Goal: Task Accomplishment & Management: Use online tool/utility

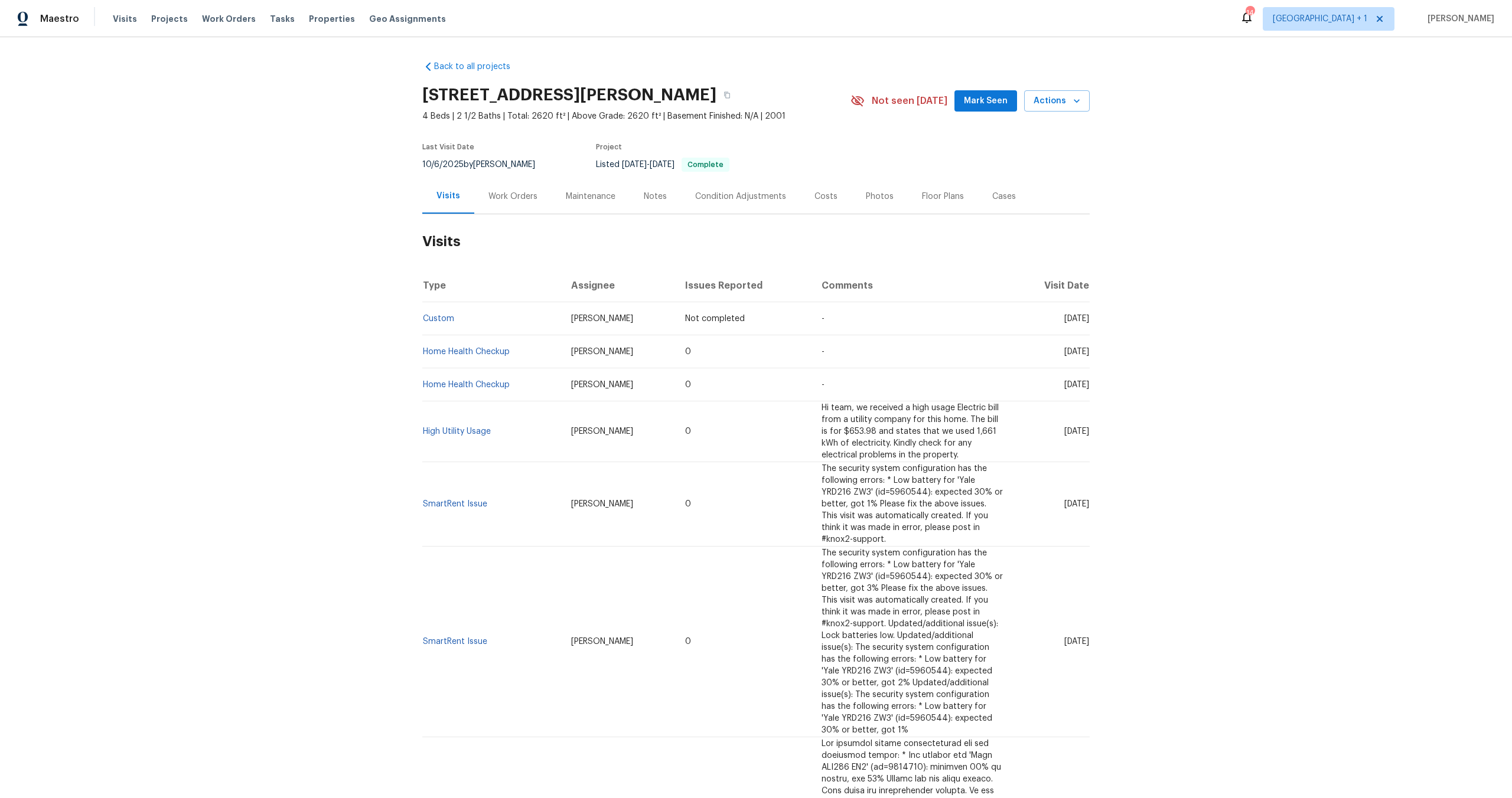
scroll to position [22, 0]
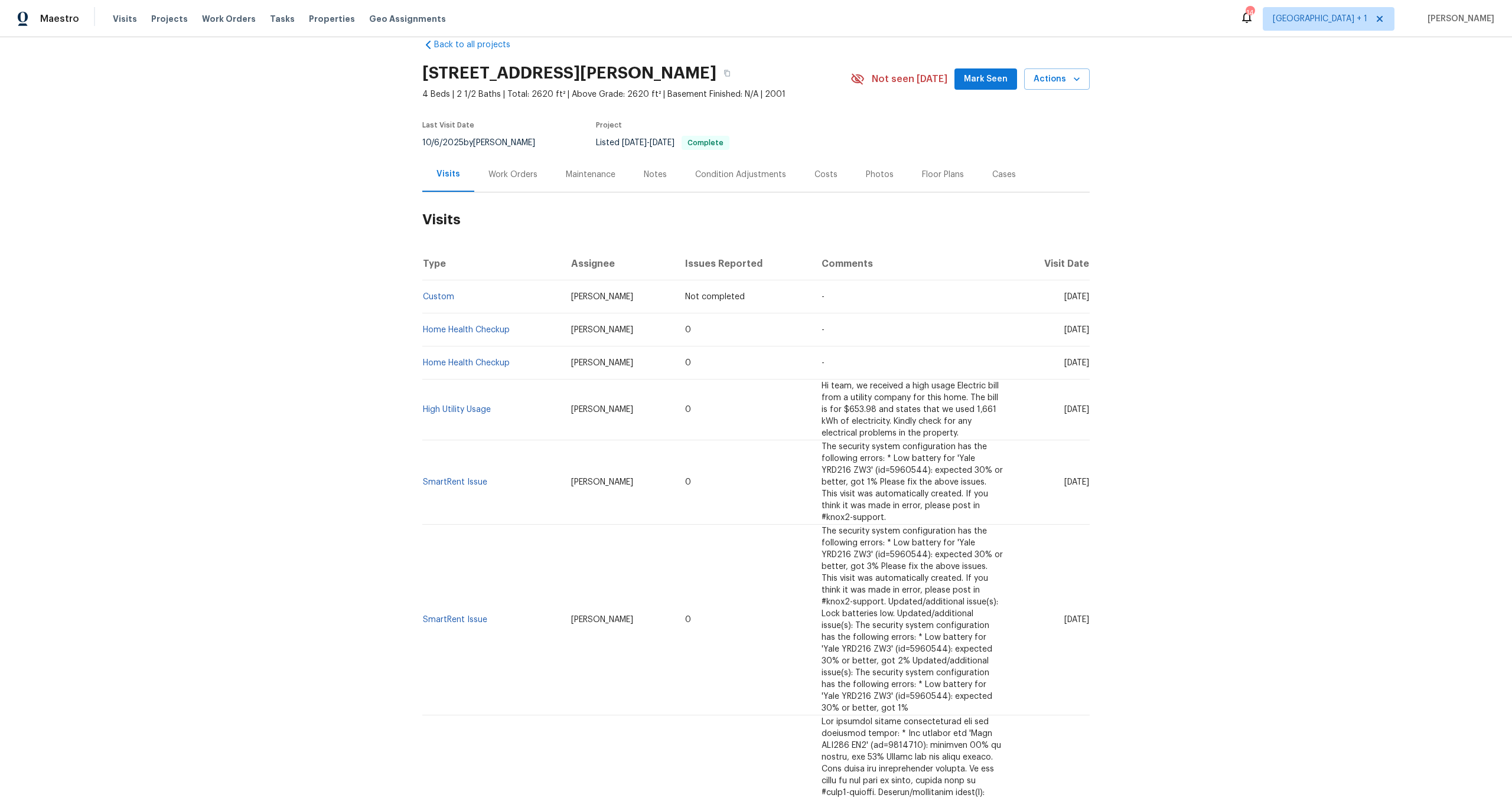
click at [338, 138] on div "Back to all projects [STREET_ADDRESS][PERSON_NAME] 4 Beds | 2 1/2 Baths | Total…" at bounding box center [756, 418] width 1512 height 761
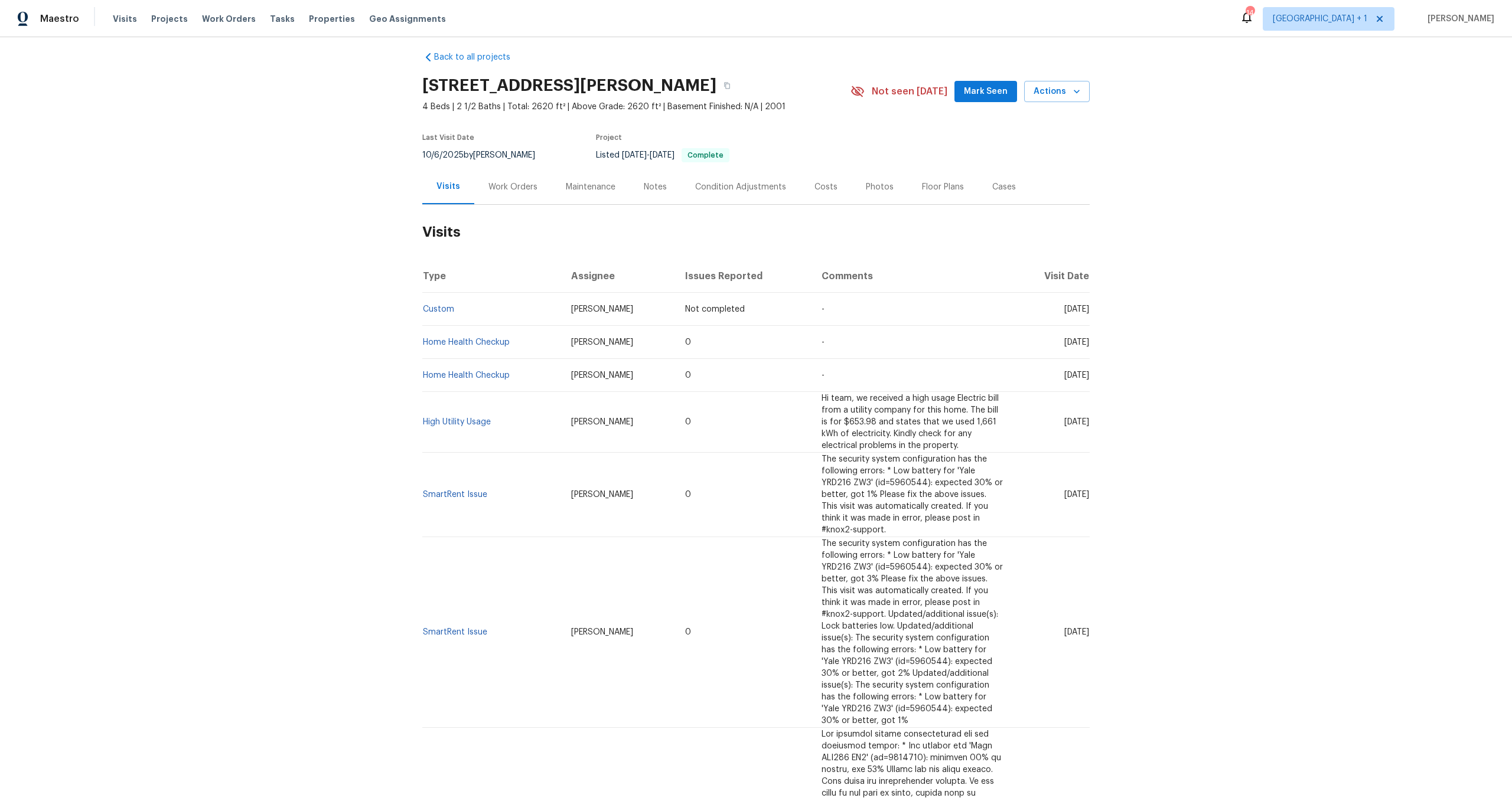
scroll to position [0, 0]
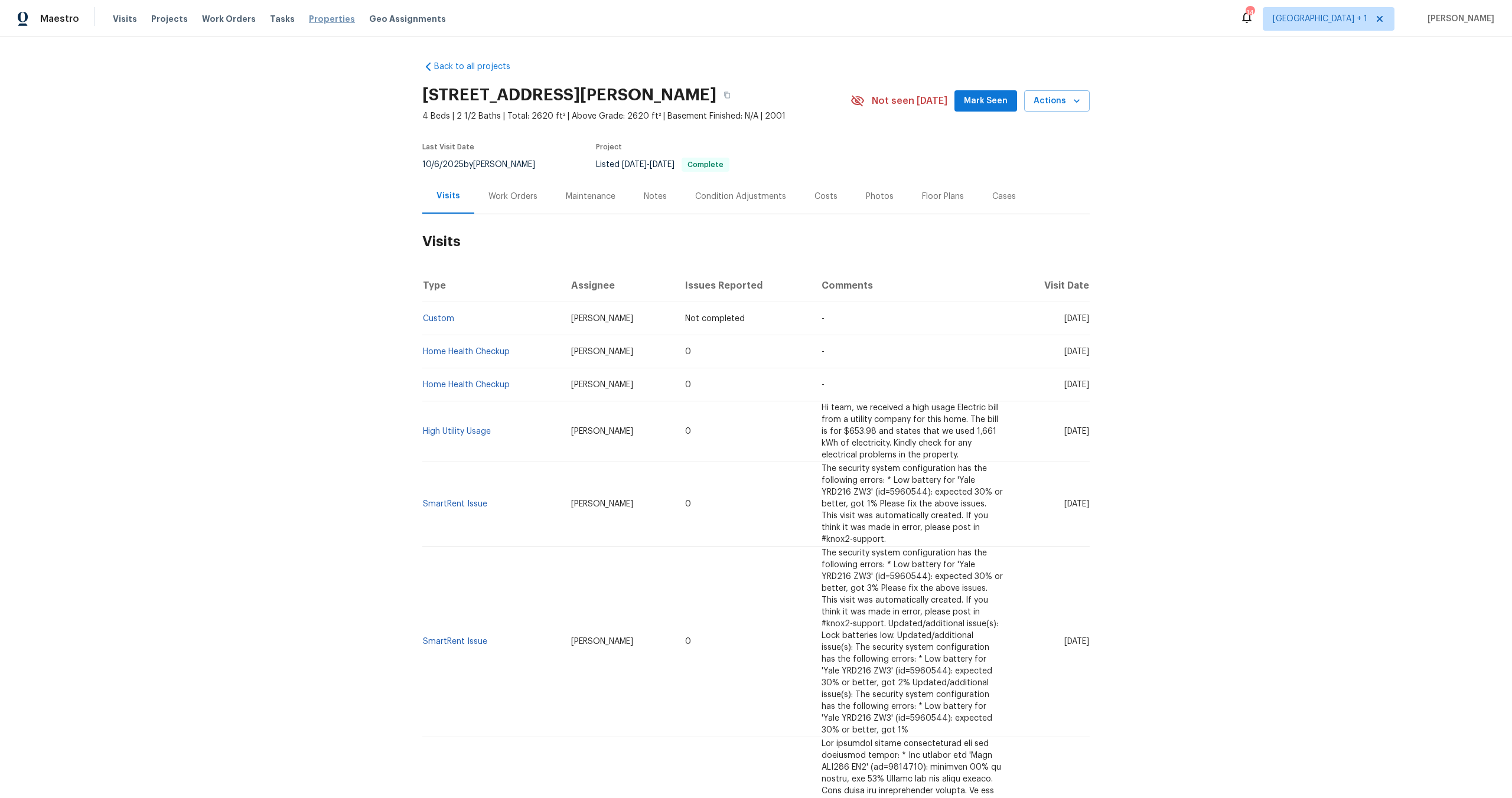
click at [311, 20] on span "Properties" at bounding box center [331, 19] width 46 height 12
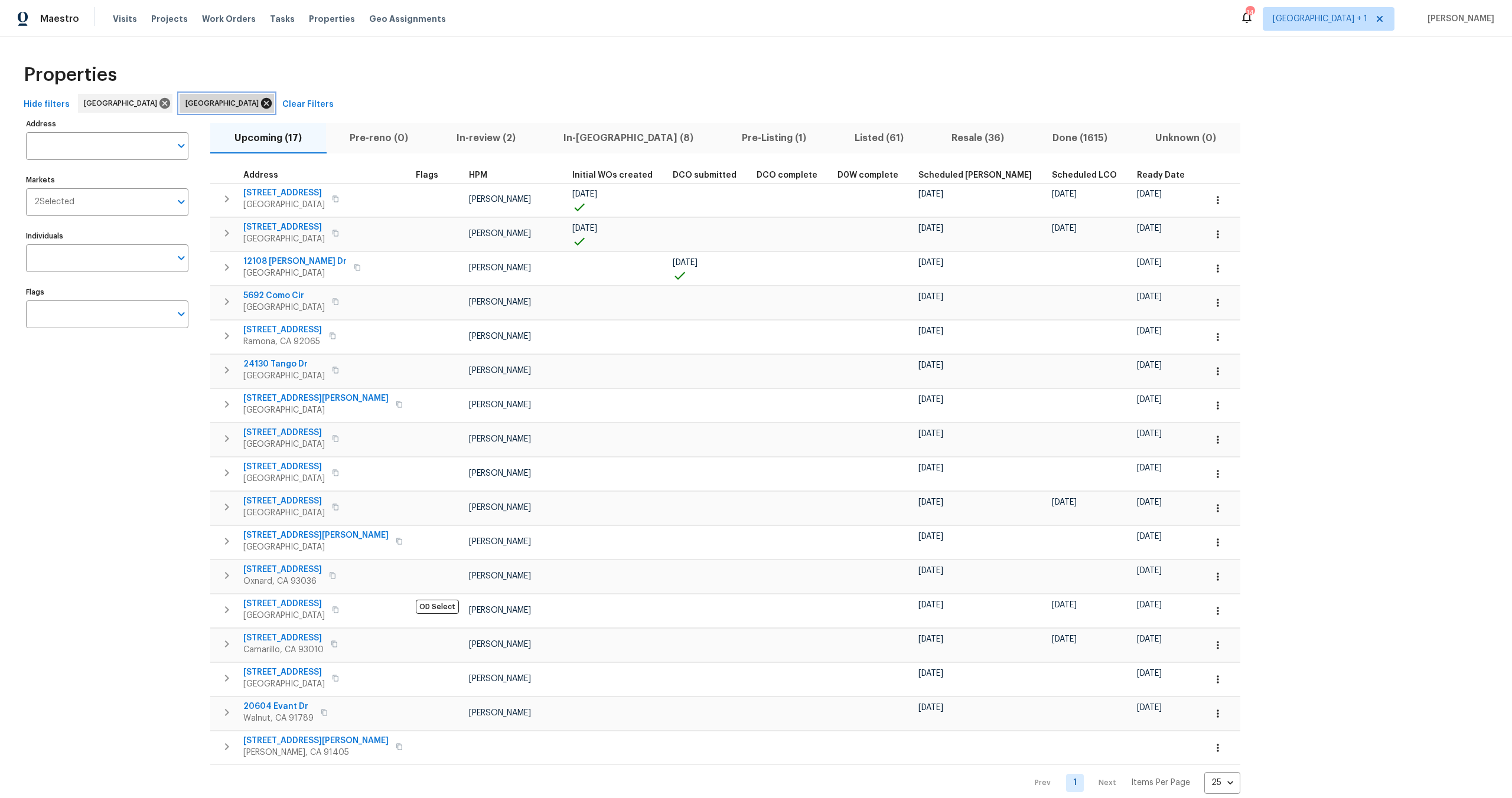
click at [261, 100] on icon at bounding box center [266, 103] width 11 height 11
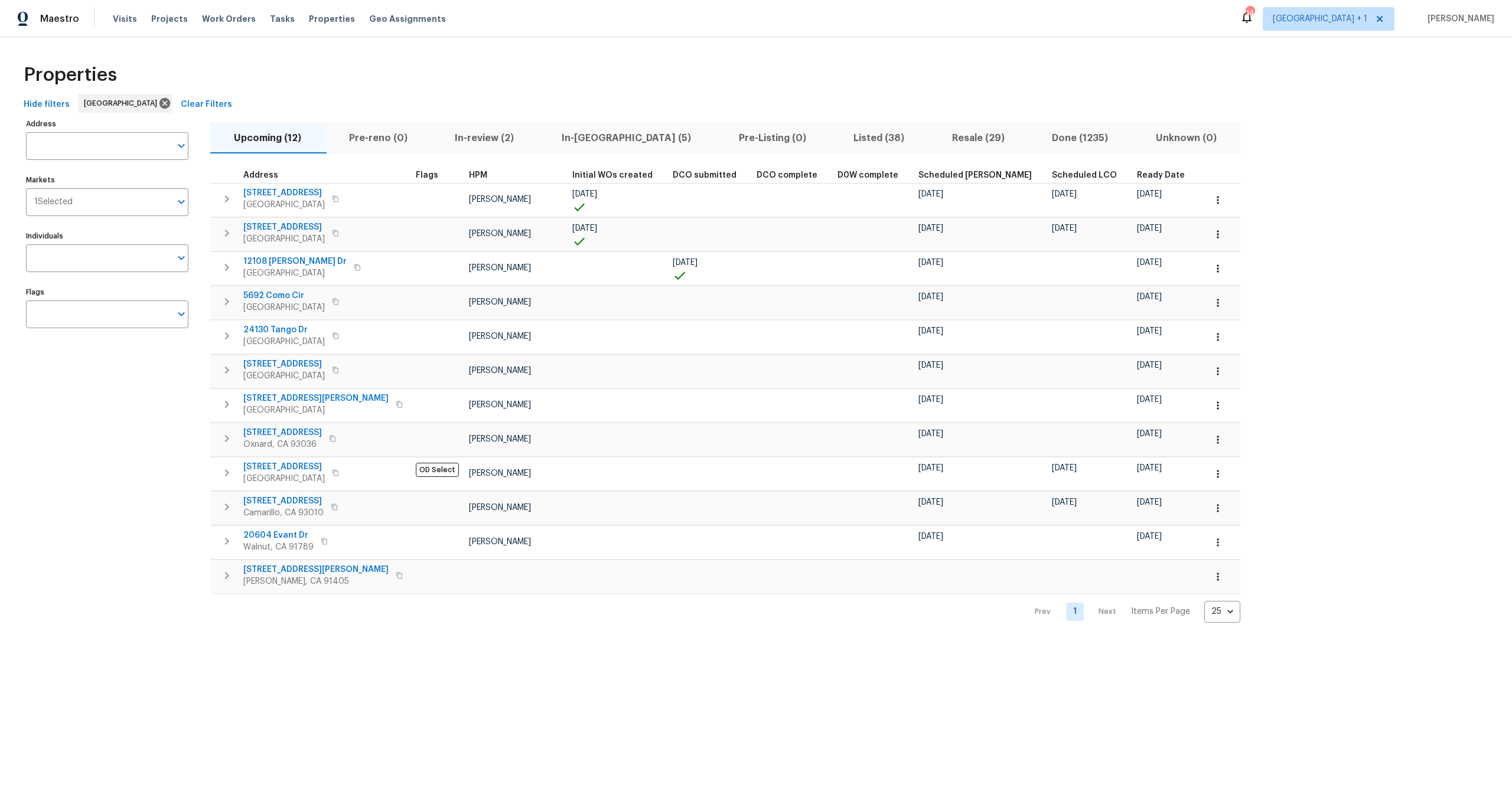
click at [551, 89] on div "Properties" at bounding box center [756, 75] width 1474 height 38
click at [460, 49] on div "Properties Hide filters [GEOGRAPHIC_DATA] Clear Filters Address Address Markets…" at bounding box center [756, 340] width 1512 height 605
click at [585, 136] on span "In-[GEOGRAPHIC_DATA] (5)" at bounding box center [627, 138] width 163 height 16
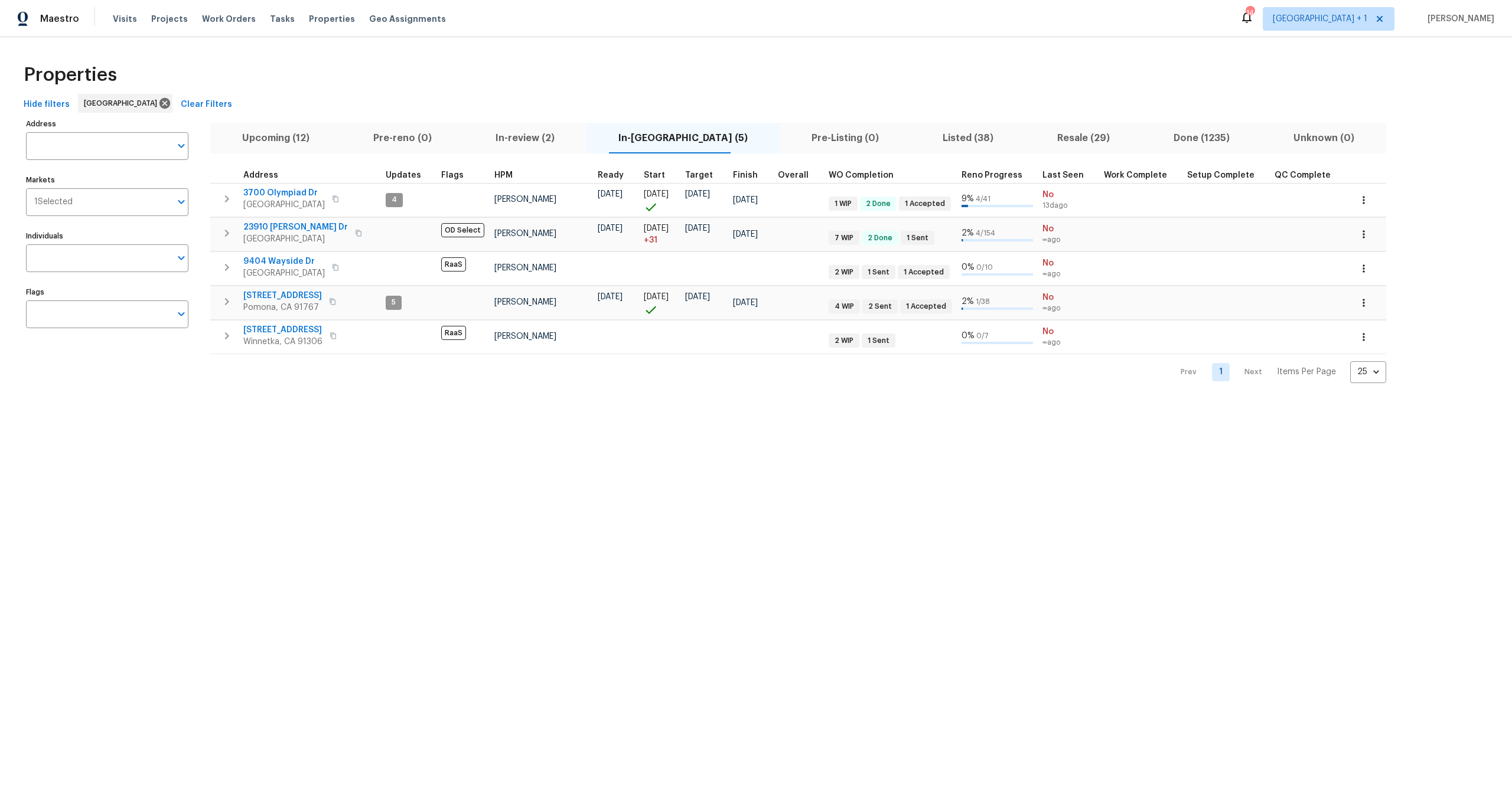
click at [458, 90] on div "Properties" at bounding box center [756, 75] width 1474 height 38
click at [637, 79] on div "Properties" at bounding box center [756, 75] width 1474 height 38
click at [487, 81] on div "Properties" at bounding box center [756, 75] width 1474 height 38
click at [617, 97] on div "Hide filters Los Angeles Clear Filters" at bounding box center [756, 105] width 1474 height 22
click at [924, 139] on span "Listed (38)" at bounding box center [968, 138] width 100 height 16
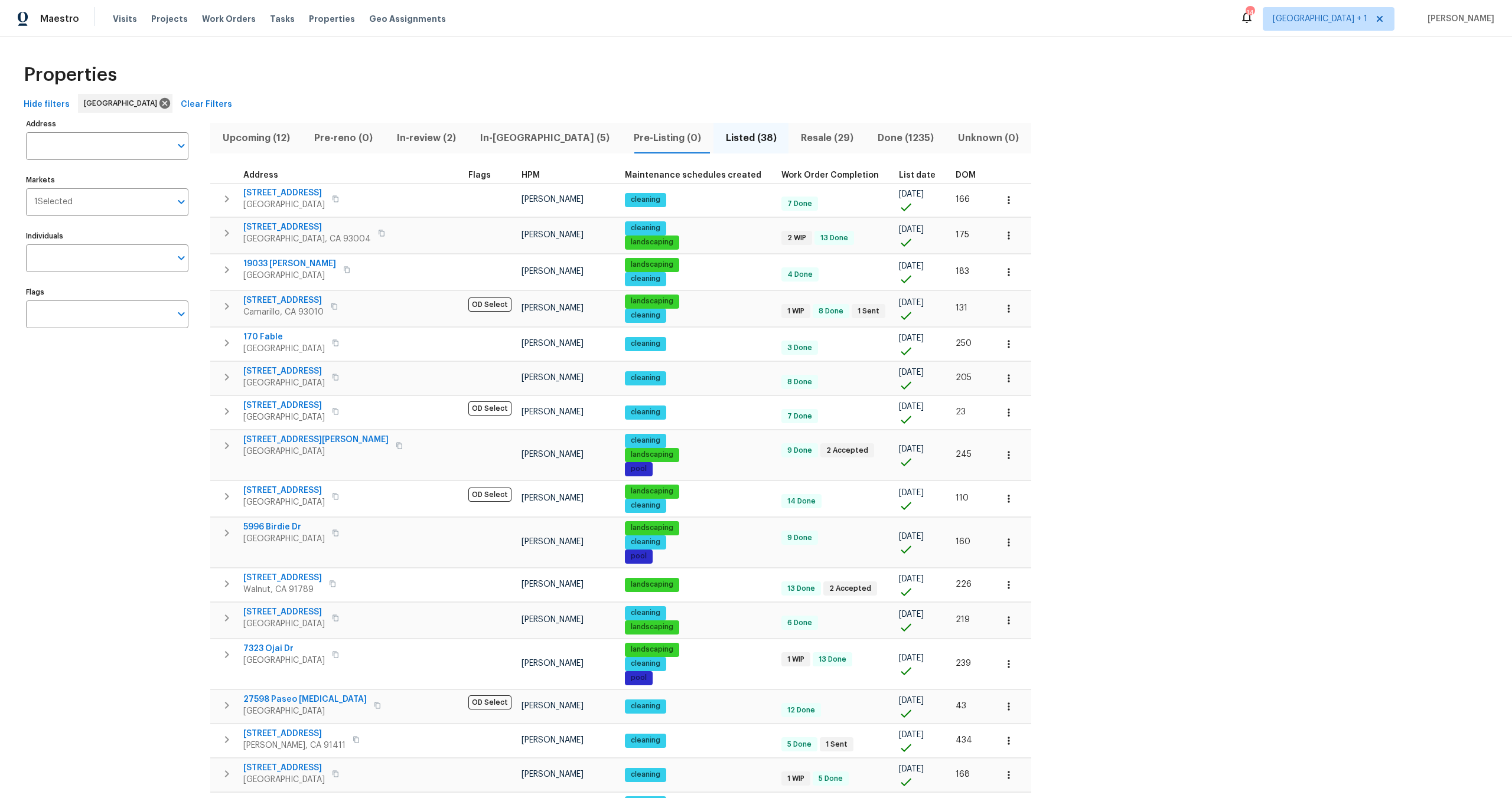
click at [522, 174] on span "HPM" at bounding box center [530, 175] width 18 height 9
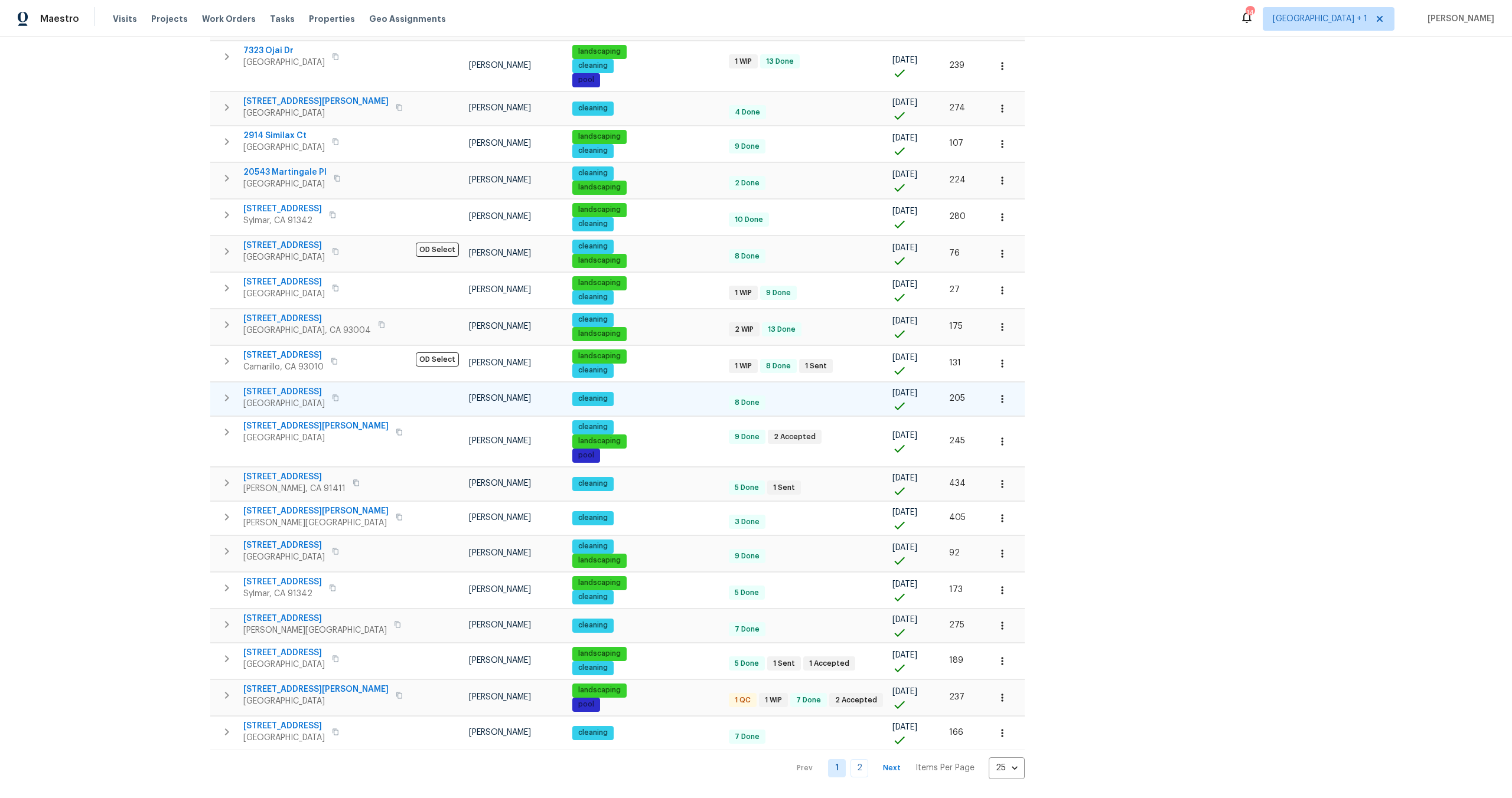
scroll to position [387, 0]
click at [851, 760] on link "2" at bounding box center [859, 768] width 18 height 18
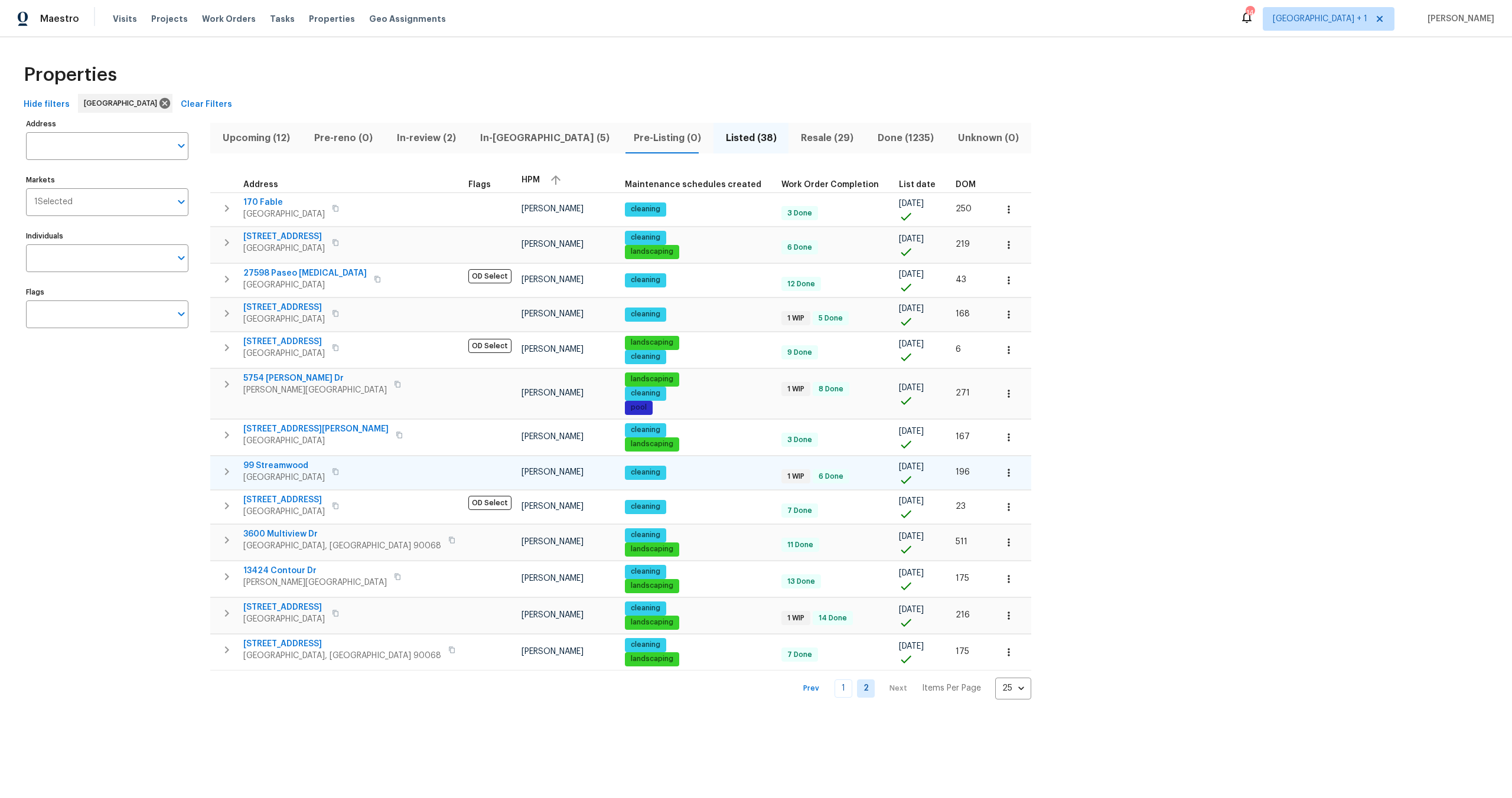
click at [287, 464] on span "99 Streamwood" at bounding box center [284, 465] width 81 height 12
click at [297, 464] on span "99 Streamwood" at bounding box center [284, 465] width 81 height 12
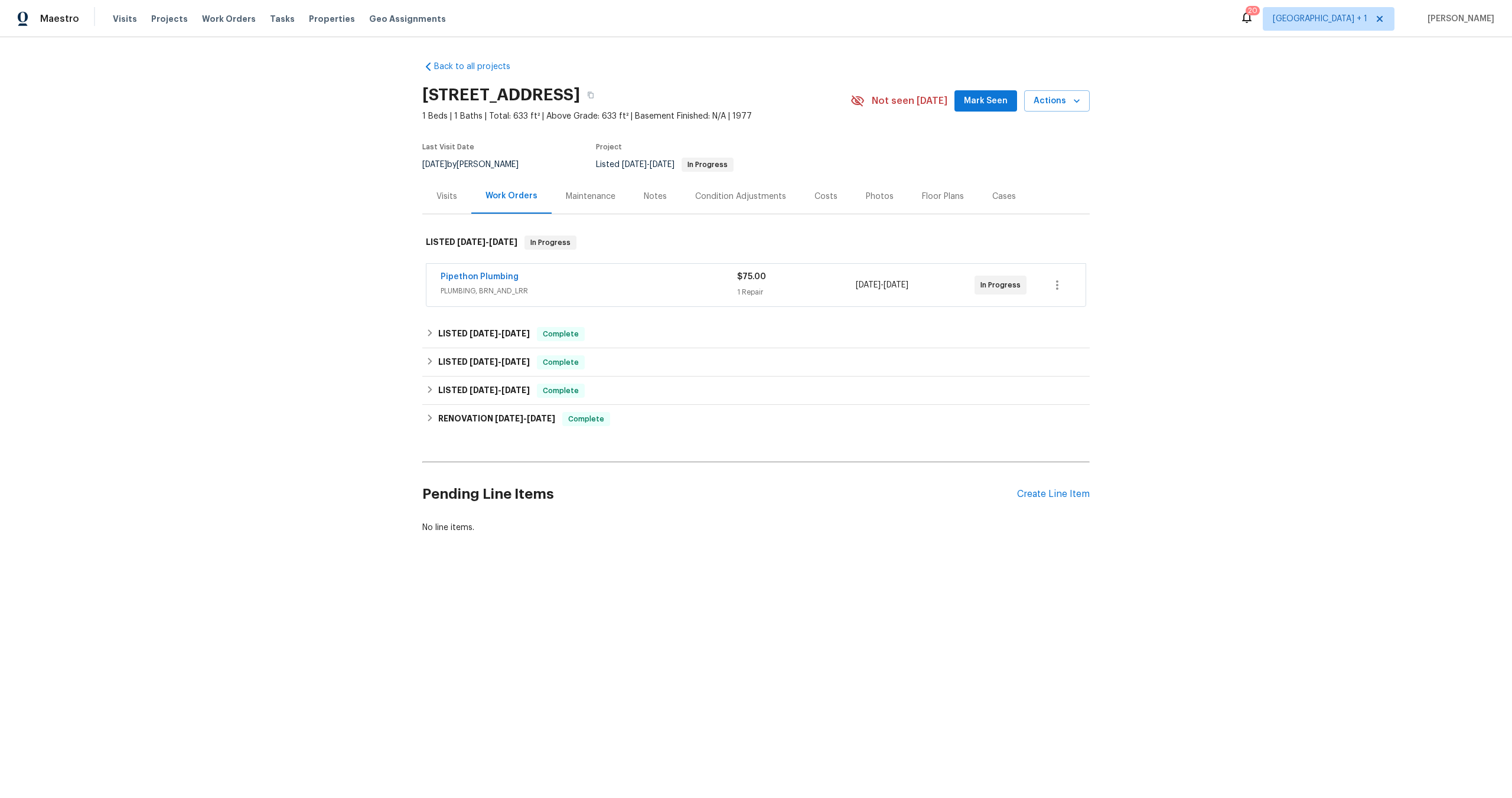
click at [439, 197] on div "Visits" at bounding box center [447, 197] width 20 height 12
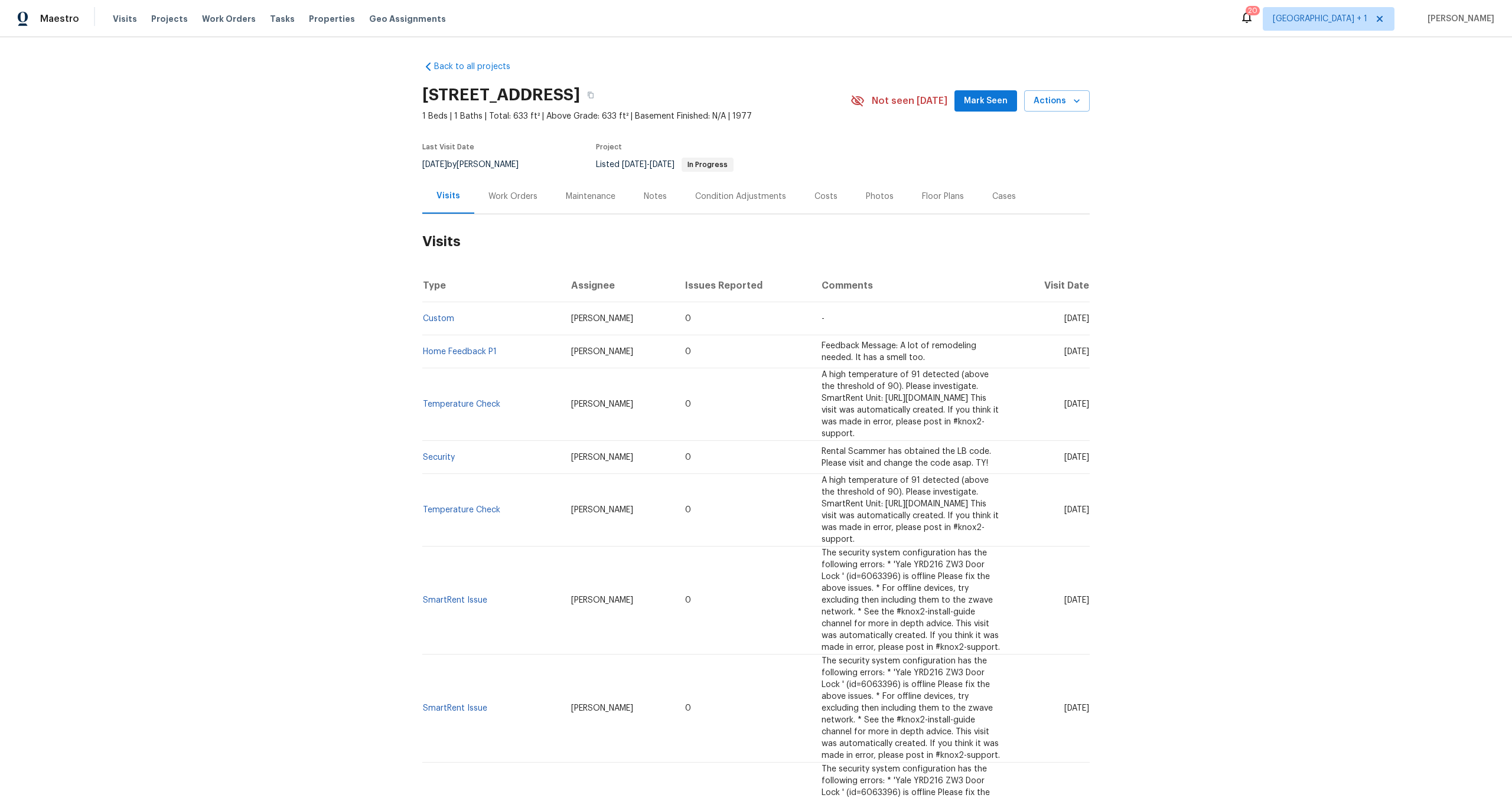
click at [688, 353] on td "0" at bounding box center [743, 352] width 136 height 33
click at [830, 247] on h2 "Visits" at bounding box center [756, 242] width 667 height 55
click at [882, 239] on h2 "Visits" at bounding box center [756, 242] width 667 height 55
click at [1050, 102] on span "Actions" at bounding box center [1058, 101] width 47 height 15
click at [849, 148] on div at bounding box center [756, 399] width 1512 height 798
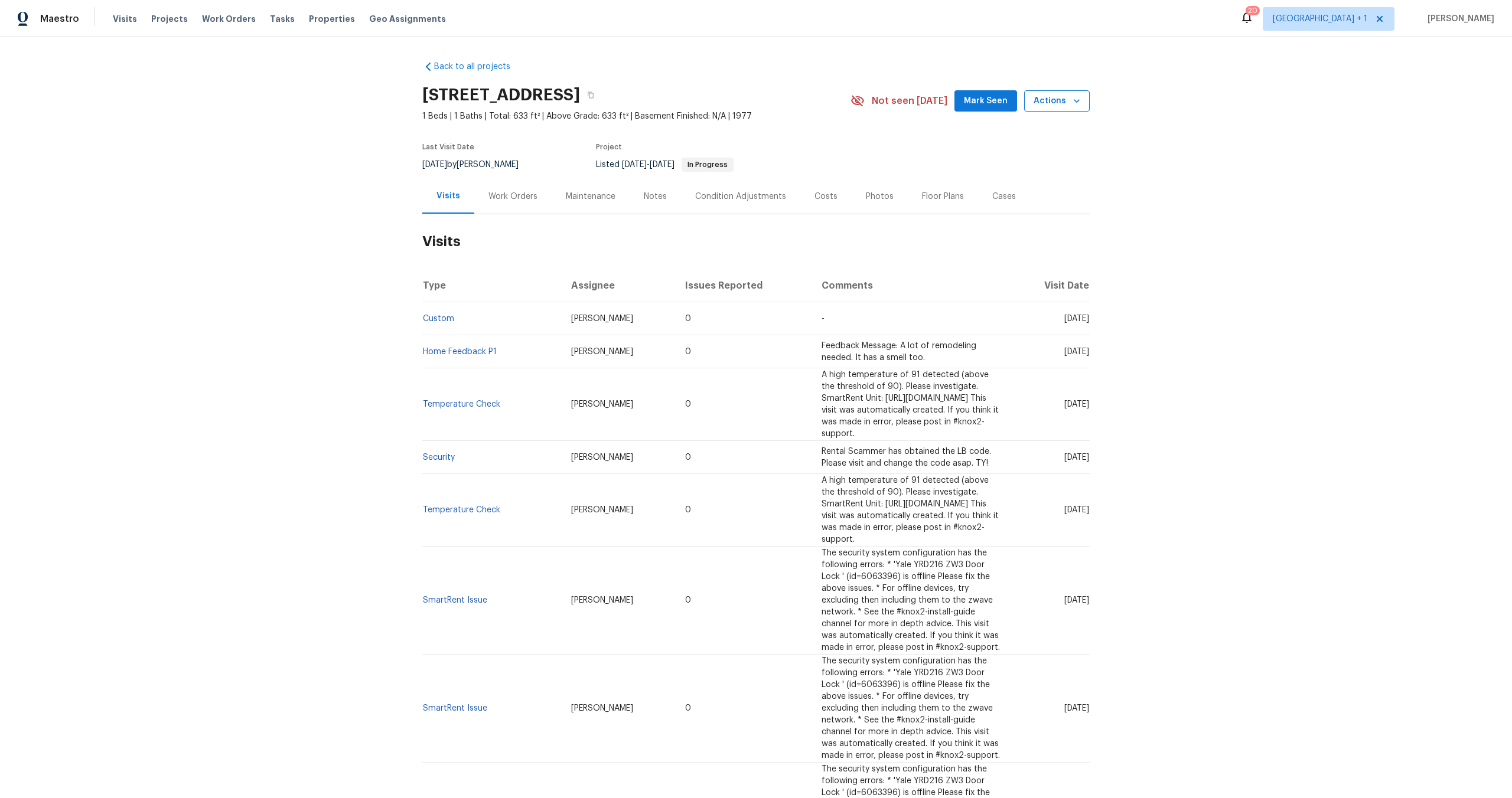
click at [1054, 110] on button "Actions" at bounding box center [1058, 101] width 66 height 22
click at [1172, 251] on div at bounding box center [756, 399] width 1512 height 798
click at [463, 348] on link "Home Feedback P1" at bounding box center [460, 352] width 74 height 9
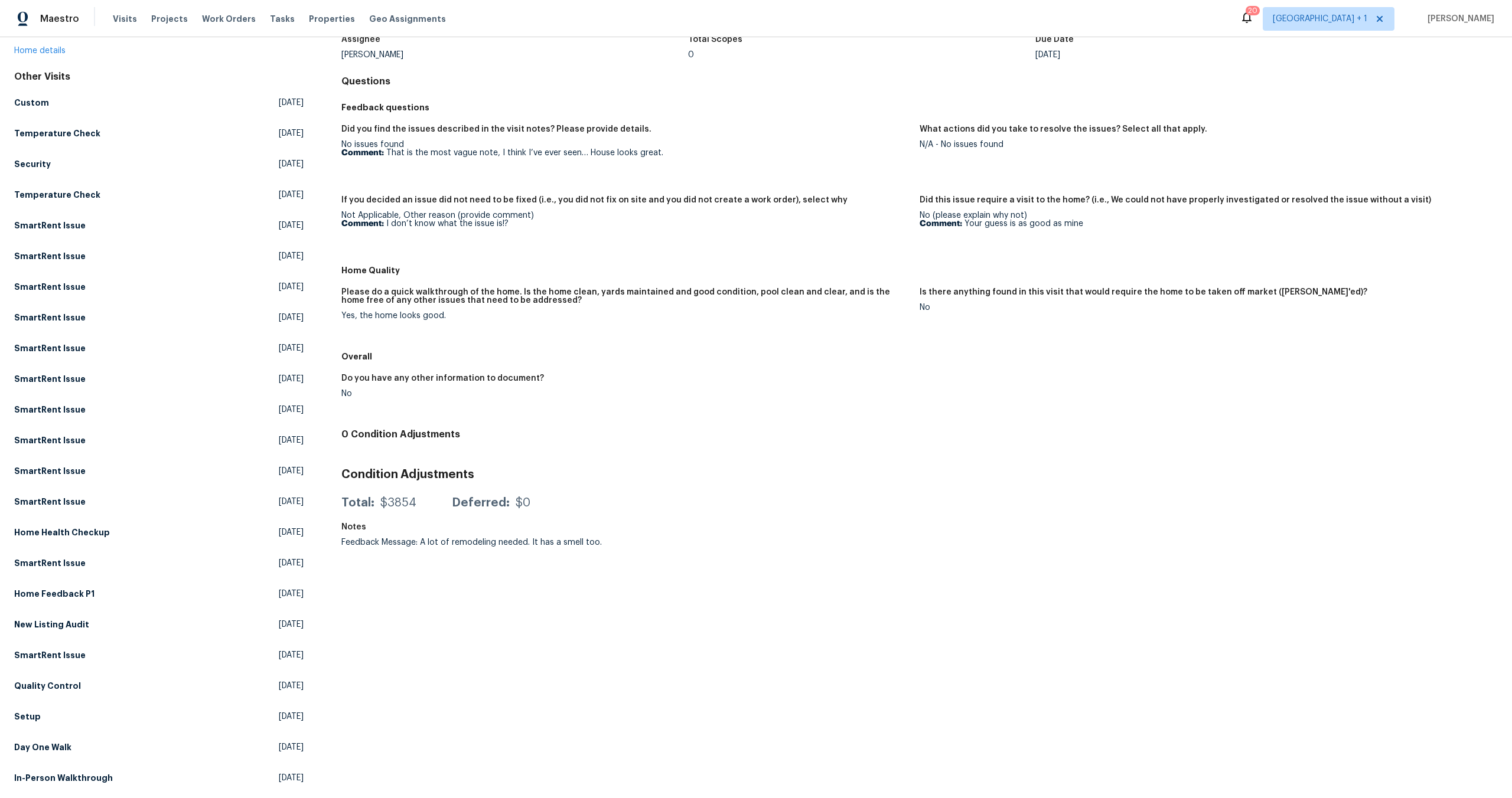
scroll to position [93, 0]
click at [756, 460] on div "Condition Adjustments Total: $3854 Deferred: $0" at bounding box center [920, 488] width 1156 height 56
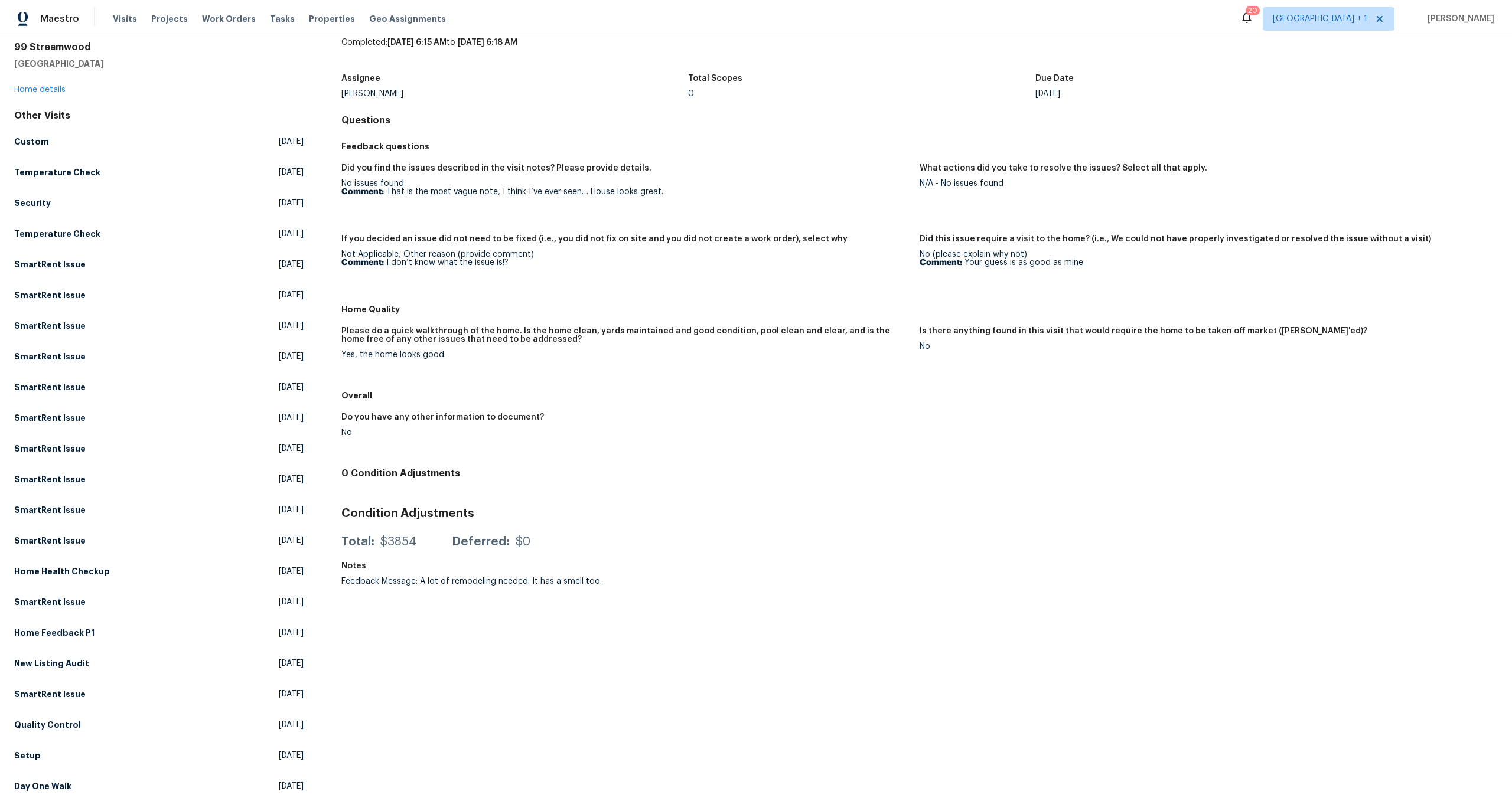
scroll to position [0, 0]
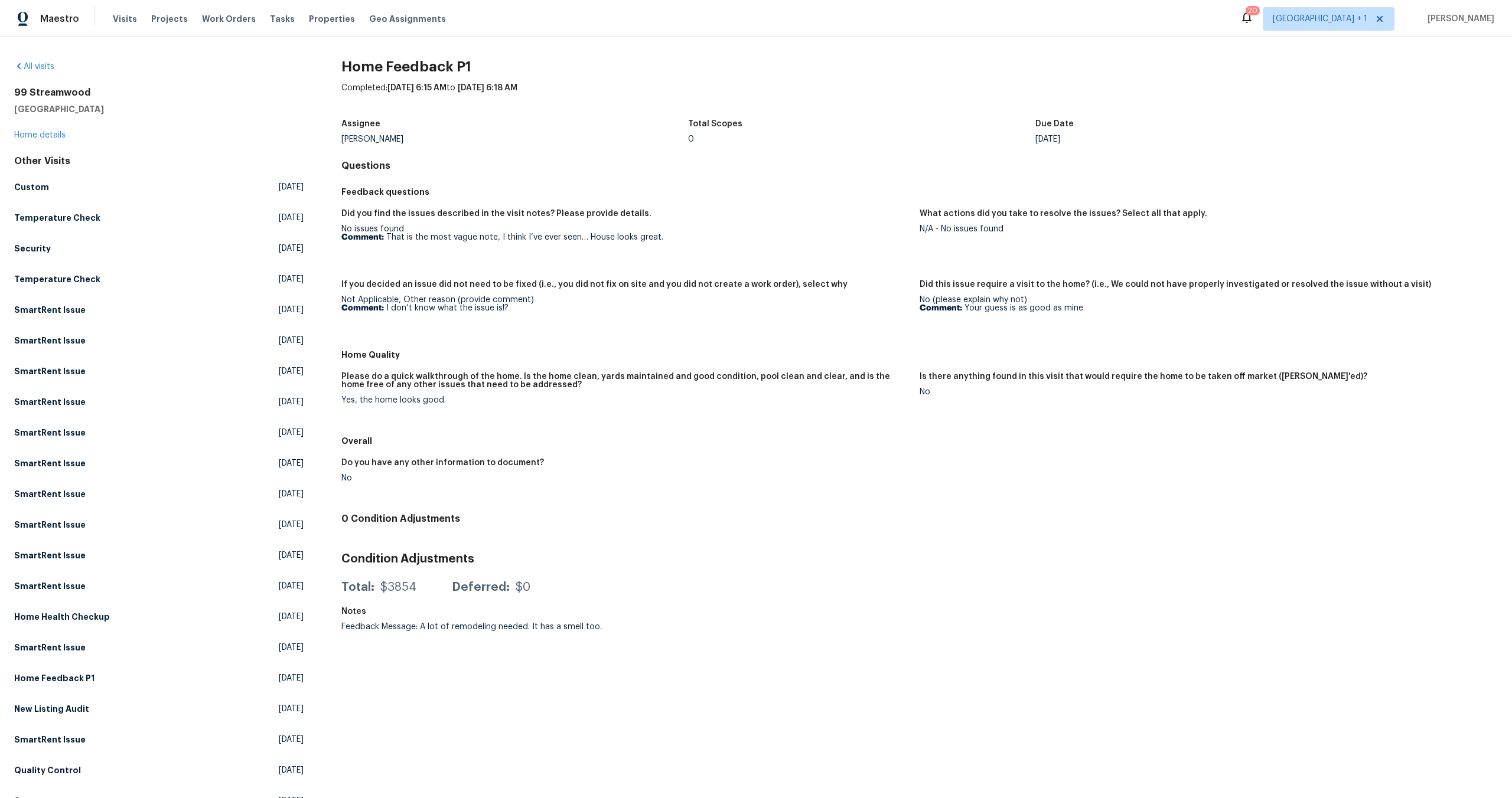
click at [169, 121] on div "99 Streamwood Irvine, CA 92620 Home details" at bounding box center [158, 114] width 289 height 54
click at [157, 141] on div "All visits 99 Streamwood Irvine, CA 92620 Home details Other Visits Custom Wed,…" at bounding box center [158, 468] width 289 height 813
click at [30, 135] on link "Home details" at bounding box center [40, 135] width 52 height 9
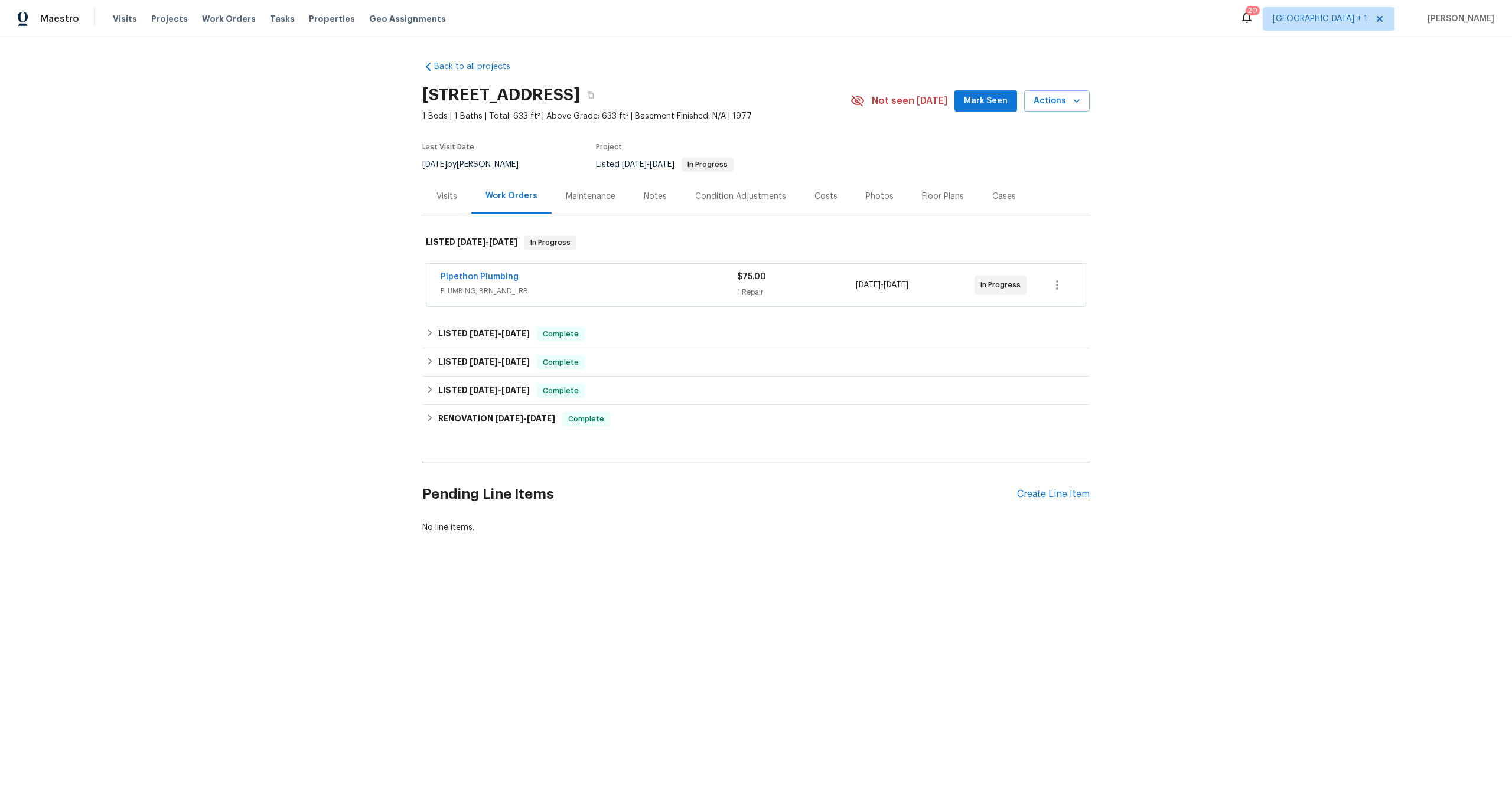
click at [236, 198] on div "Back to all projects 99 Streamwood, Irvine, CA 92620 1 Beds | 1 Baths | Total: …" at bounding box center [756, 326] width 1512 height 577
click at [322, 215] on div "Back to all projects 99 Streamwood, Irvine, CA 92620 1 Beds | 1 Baths | Total: …" at bounding box center [756, 326] width 1512 height 577
click at [184, 160] on div "Back to all projects 99 Streamwood, Irvine, CA 92620 1 Beds | 1 Baths | Total: …" at bounding box center [756, 326] width 1512 height 577
click at [821, 67] on div "Back to all projects 99 Streamwood, Irvine, CA 92620 1 Beds | 1 Baths | Total: …" at bounding box center [756, 298] width 667 height 492
click at [280, 204] on div "Back to all projects 99 Streamwood, Irvine, CA 92620 1 Beds | 1 Baths | Total: …" at bounding box center [756, 326] width 1512 height 577
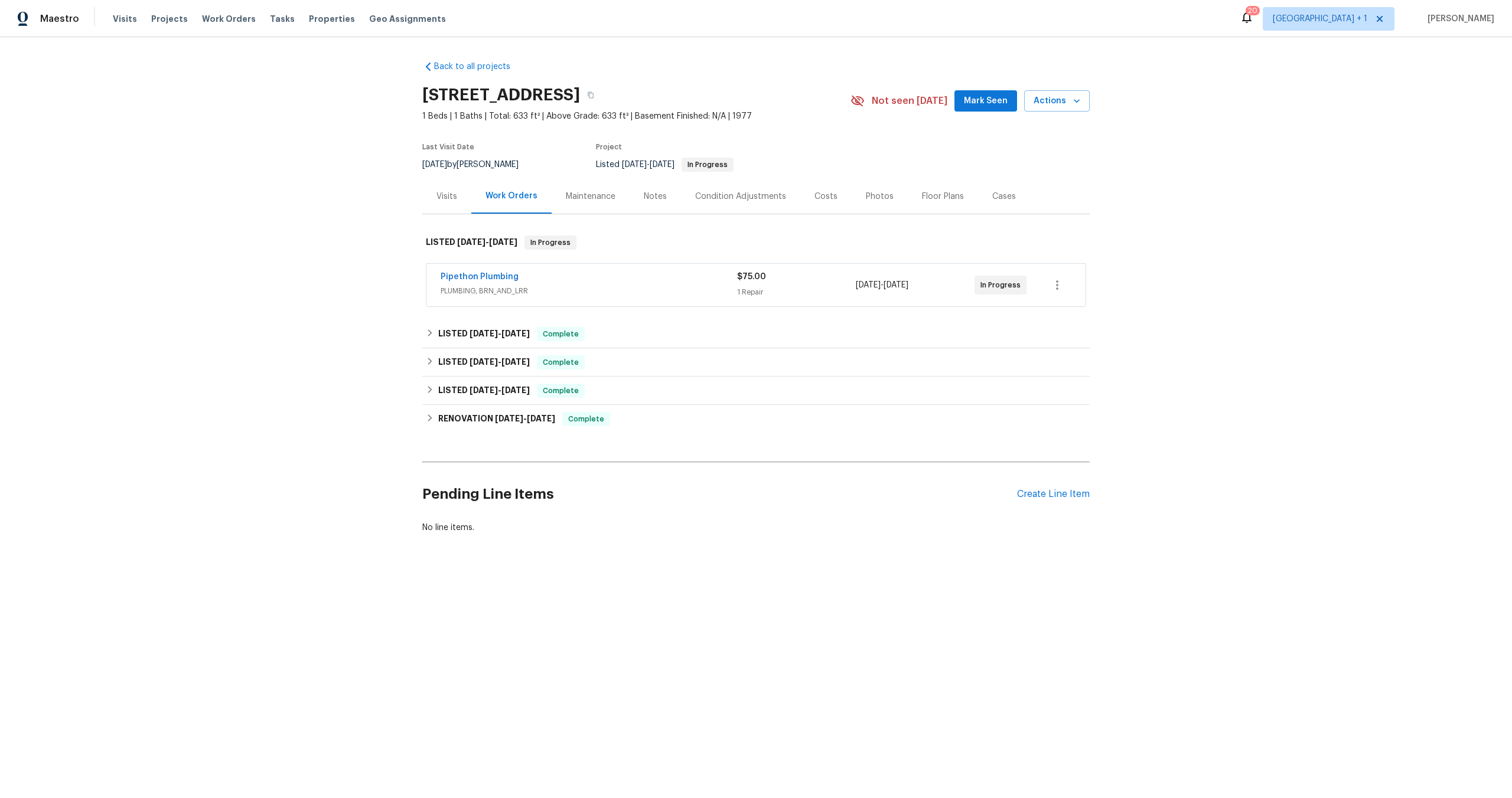
click at [845, 74] on div "Back to all projects 99 Streamwood, Irvine, CA 92620 1 Beds | 1 Baths | Total: …" at bounding box center [756, 298] width 667 height 492
click at [228, 184] on div "Back to all projects 99 Streamwood, Irvine, CA 92620 1 Beds | 1 Baths | Total: …" at bounding box center [756, 326] width 1512 height 577
click at [764, 85] on div "99 Streamwood, Irvine, CA 92620" at bounding box center [636, 95] width 429 height 31
click at [799, 78] on div "Back to all projects 99 Streamwood, Irvine, CA 92620 1 Beds | 1 Baths | Total: …" at bounding box center [756, 298] width 667 height 492
click at [802, 78] on div "Back to all projects 99 Streamwood, Irvine, CA 92620 1 Beds | 1 Baths | Total: …" at bounding box center [756, 298] width 667 height 492
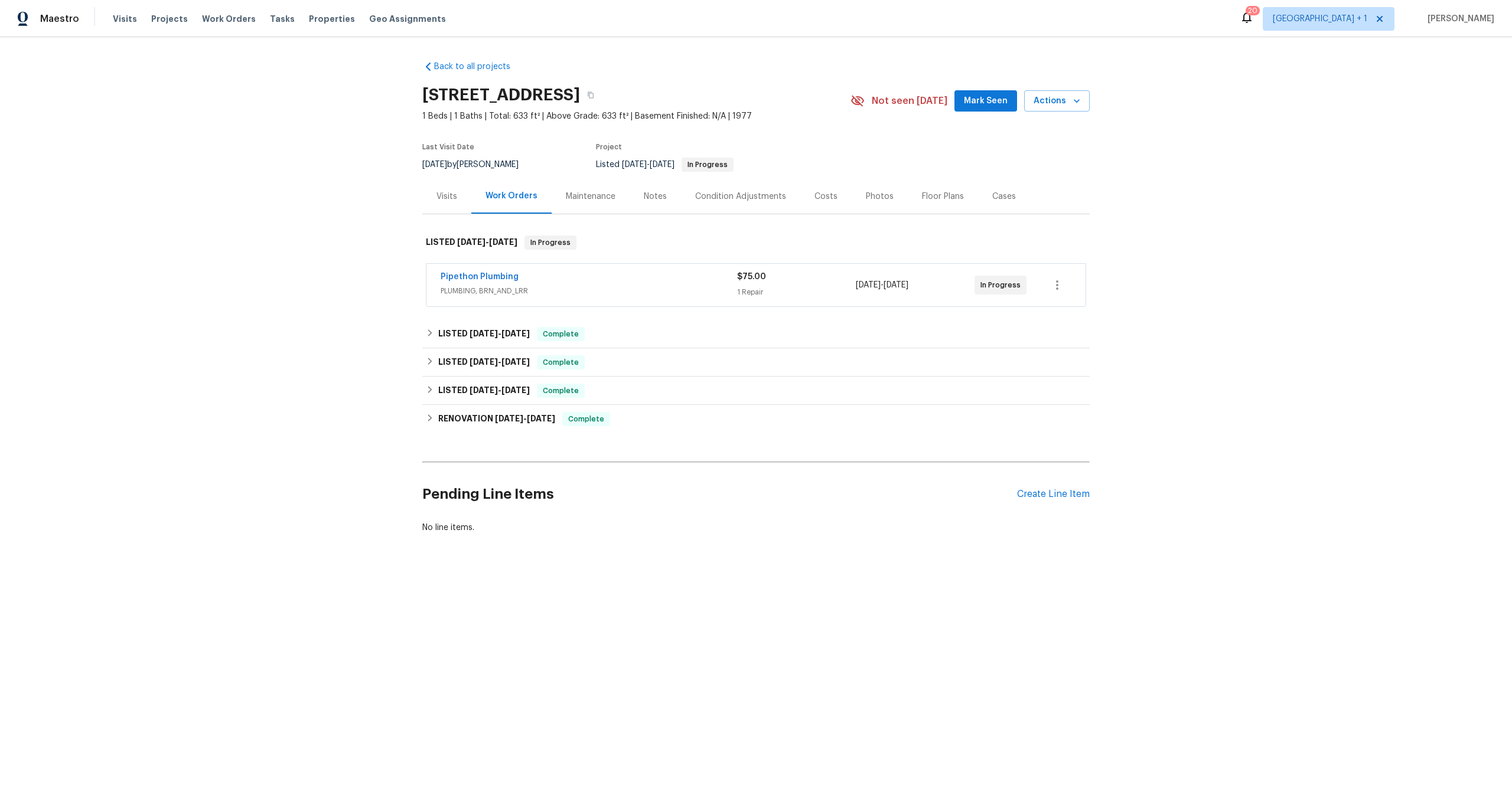
click at [791, 76] on div "Back to all projects 99 Streamwood, Irvine, CA 92620 1 Beds | 1 Baths | Total: …" at bounding box center [756, 298] width 667 height 492
click at [1223, 145] on div "Back to all projects 99 Streamwood, Irvine, CA 92620 1 Beds | 1 Baths | Total: …" at bounding box center [756, 326] width 1512 height 577
click at [837, 52] on div "Back to all projects 99 Streamwood, Irvine, CA 92620 1 Beds | 1 Baths | Total: …" at bounding box center [756, 298] width 667 height 492
click at [848, 25] on div "Maestro Visits Projects Work Orders Tasks Properties Geo Assignments 20 Los Ang…" at bounding box center [756, 19] width 1512 height 38
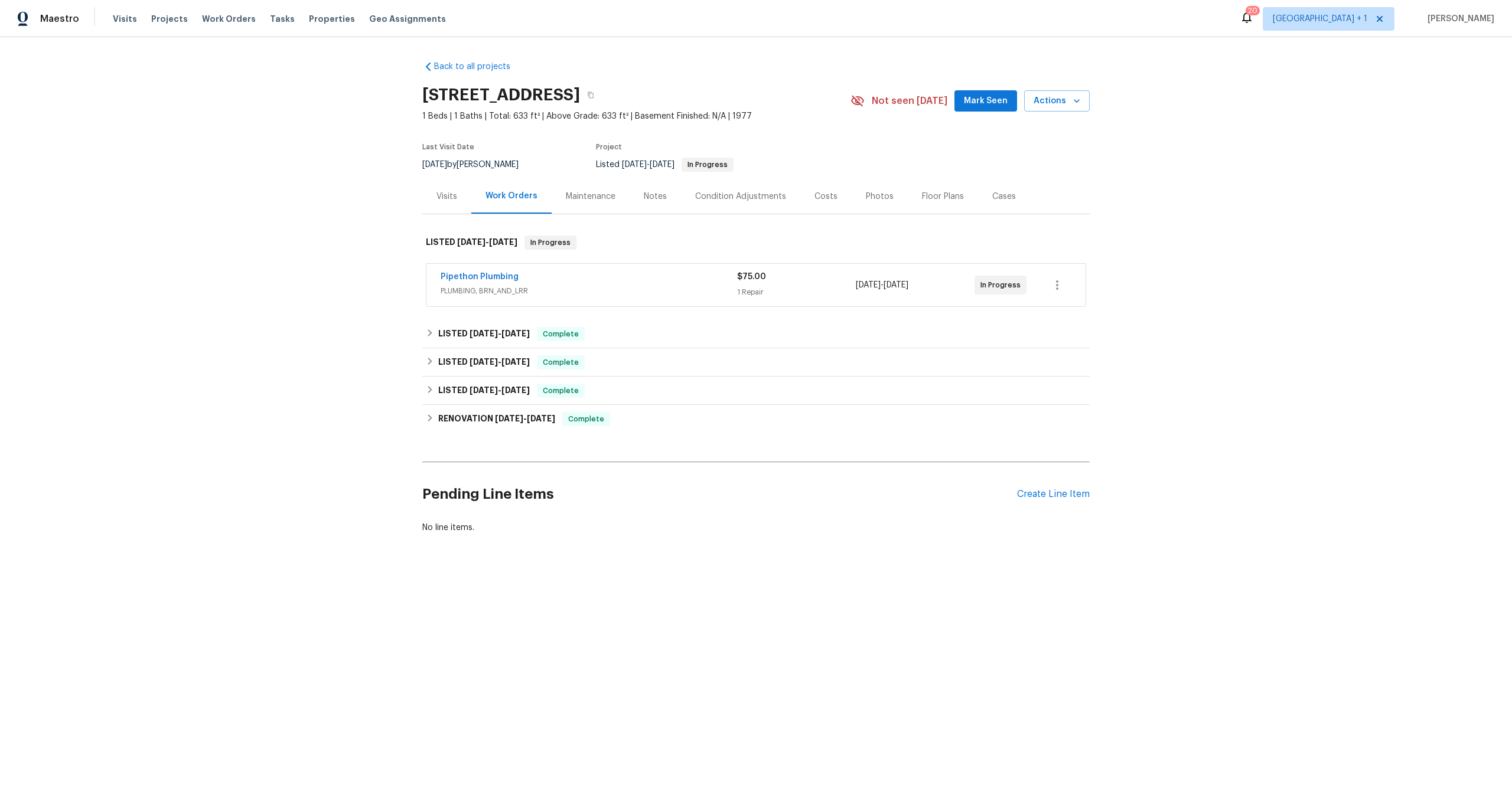
click at [842, 46] on div "Back to all projects 99 Streamwood, Irvine, CA 92620 1 Beds | 1 Baths | Total: …" at bounding box center [756, 326] width 1512 height 577
click at [834, 56] on div "Back to all projects 99 Streamwood, Irvine, CA 92620 1 Beds | 1 Baths | Total: …" at bounding box center [756, 298] width 667 height 492
click at [838, 31] on div "Maestro Visits Projects Work Orders Tasks Properties Geo Assignments 20 Los Ang…" at bounding box center [756, 19] width 1512 height 38
click at [834, 46] on div "Back to all projects 99 Streamwood, Irvine, CA 92620 1 Beds | 1 Baths | Total: …" at bounding box center [756, 326] width 1512 height 577
click at [834, 31] on div "Maestro Visits Projects Work Orders Tasks Properties Geo Assignments 20 Los Ang…" at bounding box center [756, 19] width 1512 height 38
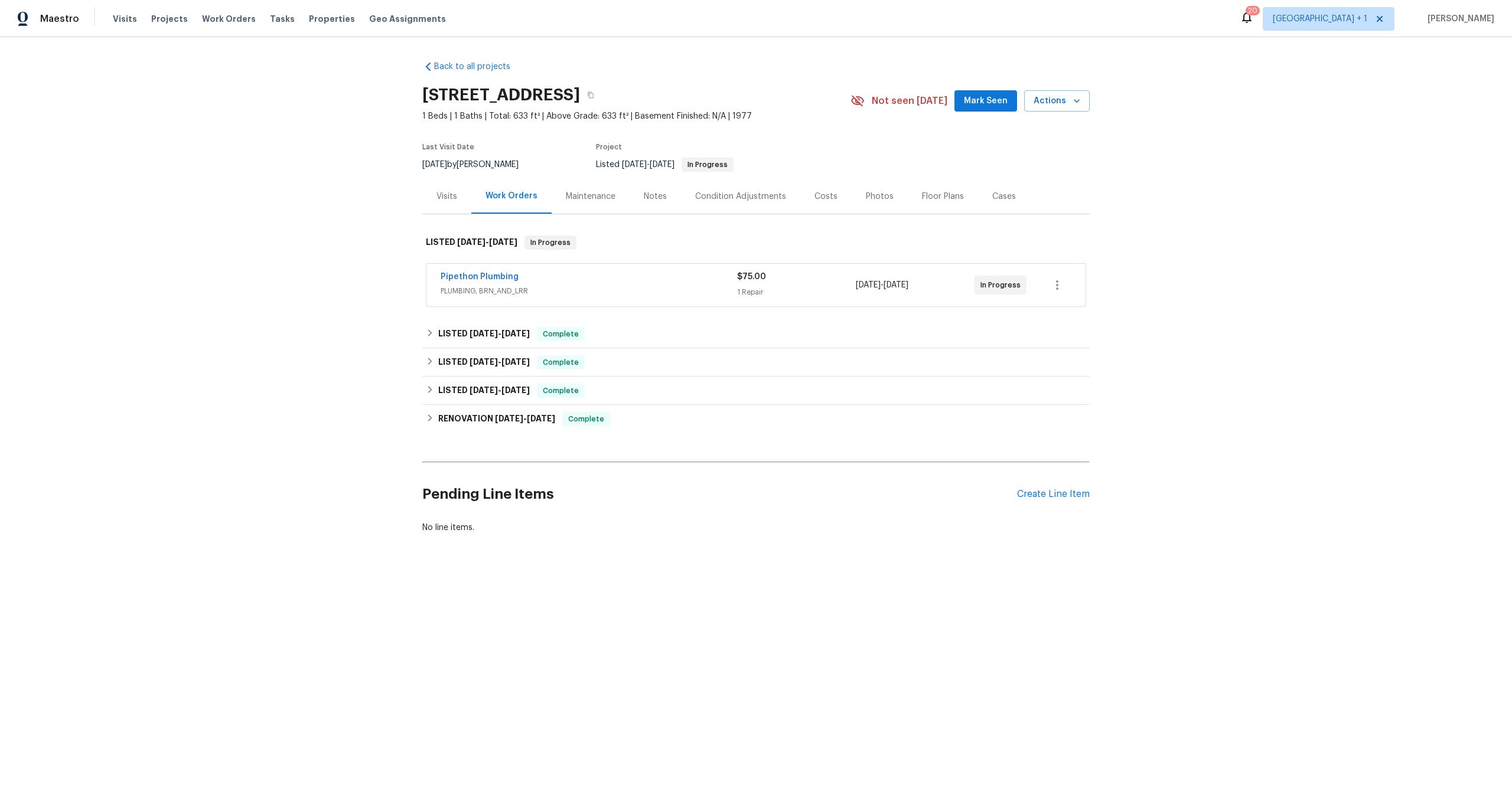
click at [826, 63] on div "Back to all projects 99 Streamwood, Irvine, CA 92620 1 Beds | 1 Baths | Total: …" at bounding box center [756, 298] width 667 height 492
click at [237, 139] on div "Back to all projects 99 Streamwood, Irvine, CA 92620 1 Beds | 1 Baths | Total: …" at bounding box center [756, 326] width 1512 height 577
click at [758, 56] on div "Back to all projects 99 Streamwood, Irvine, CA 92620 1 Beds | 1 Baths | Total: …" at bounding box center [756, 298] width 667 height 492
click at [121, 167] on div "Back to all projects 99 Streamwood, Irvine, CA 92620 1 Beds | 1 Baths | Total: …" at bounding box center [756, 326] width 1512 height 577
click at [1191, 190] on div "Back to all projects 99 Streamwood, Irvine, CA 92620 1 Beds | 1 Baths | Total: …" at bounding box center [756, 326] width 1512 height 577
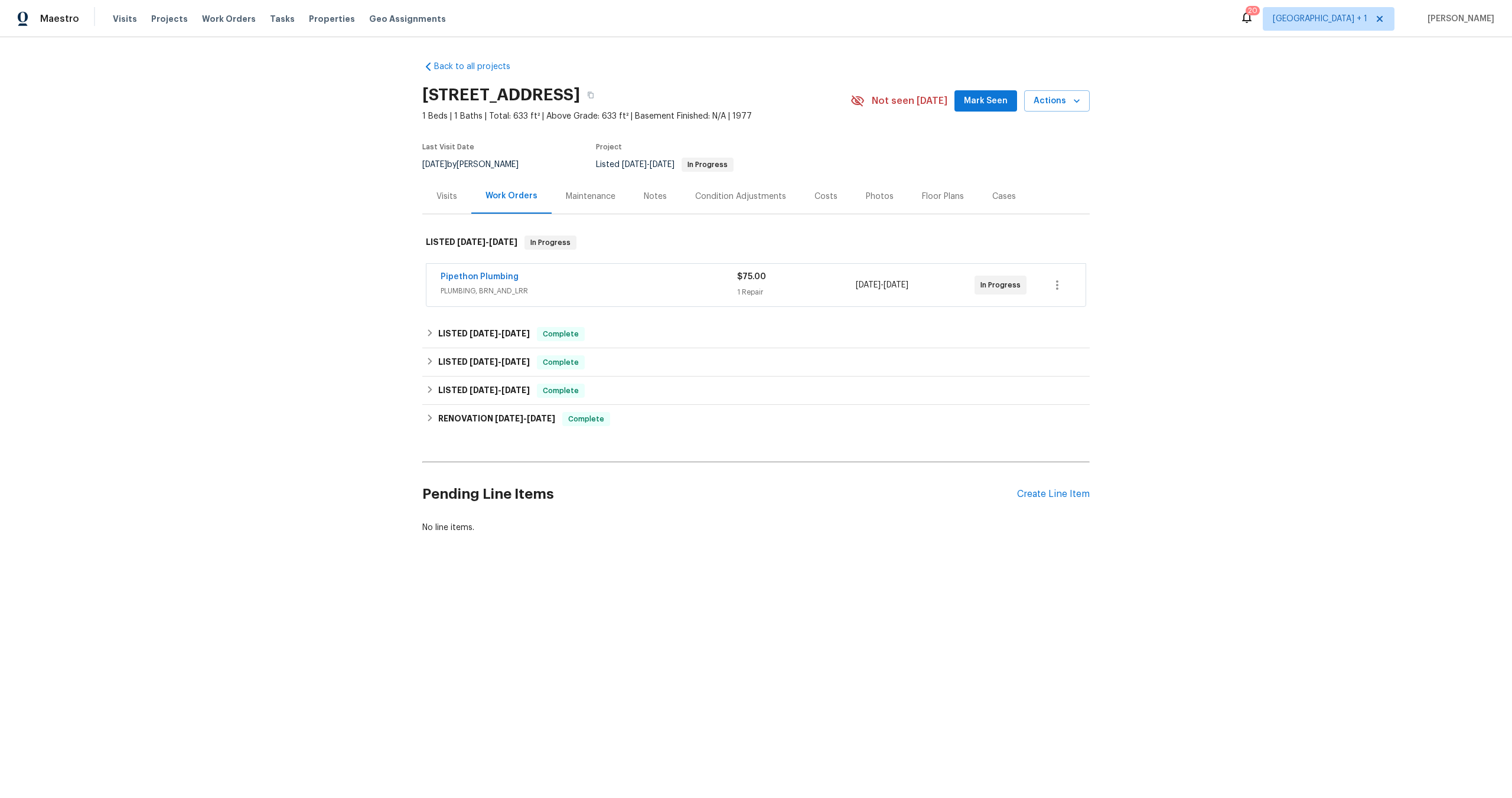
click at [264, 280] on div "Back to all projects 99 Streamwood, Irvine, CA 92620 1 Beds | 1 Baths | Total: …" at bounding box center [756, 326] width 1512 height 577
click at [1210, 191] on div "Back to all projects 99 Streamwood, Irvine, CA 92620 1 Beds | 1 Baths | Total: …" at bounding box center [756, 326] width 1512 height 577
click at [183, 241] on div "Back to all projects 99 Streamwood, Irvine, CA 92620 1 Beds | 1 Baths | Total: …" at bounding box center [756, 326] width 1512 height 577
click at [1239, 214] on div "Back to all projects 99 Streamwood, Irvine, CA 92620 1 Beds | 1 Baths | Total: …" at bounding box center [756, 326] width 1512 height 577
click at [1054, 102] on span "Actions" at bounding box center [1058, 101] width 47 height 15
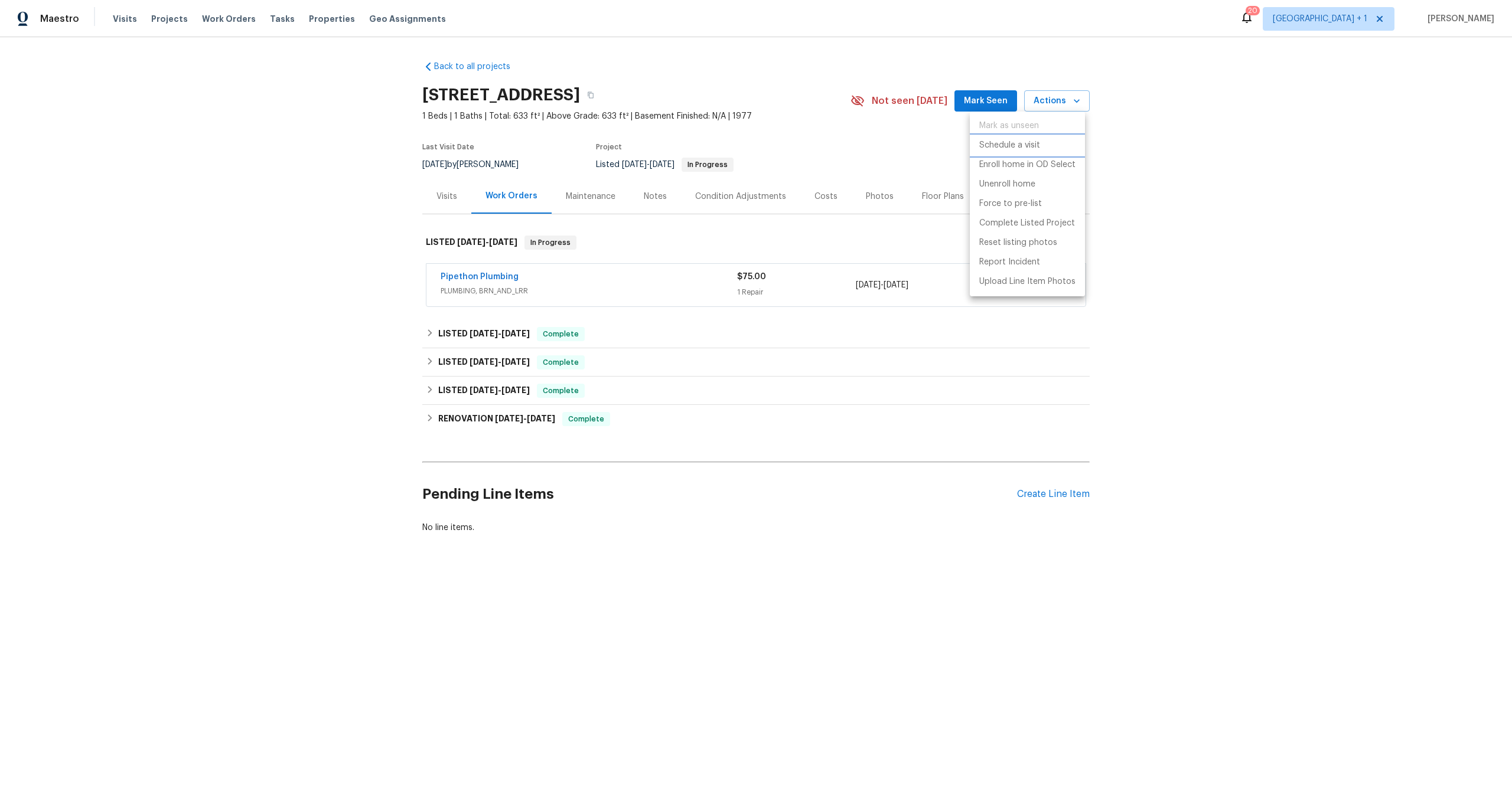
click at [1015, 150] on p "Schedule a visit" at bounding box center [1010, 146] width 61 height 13
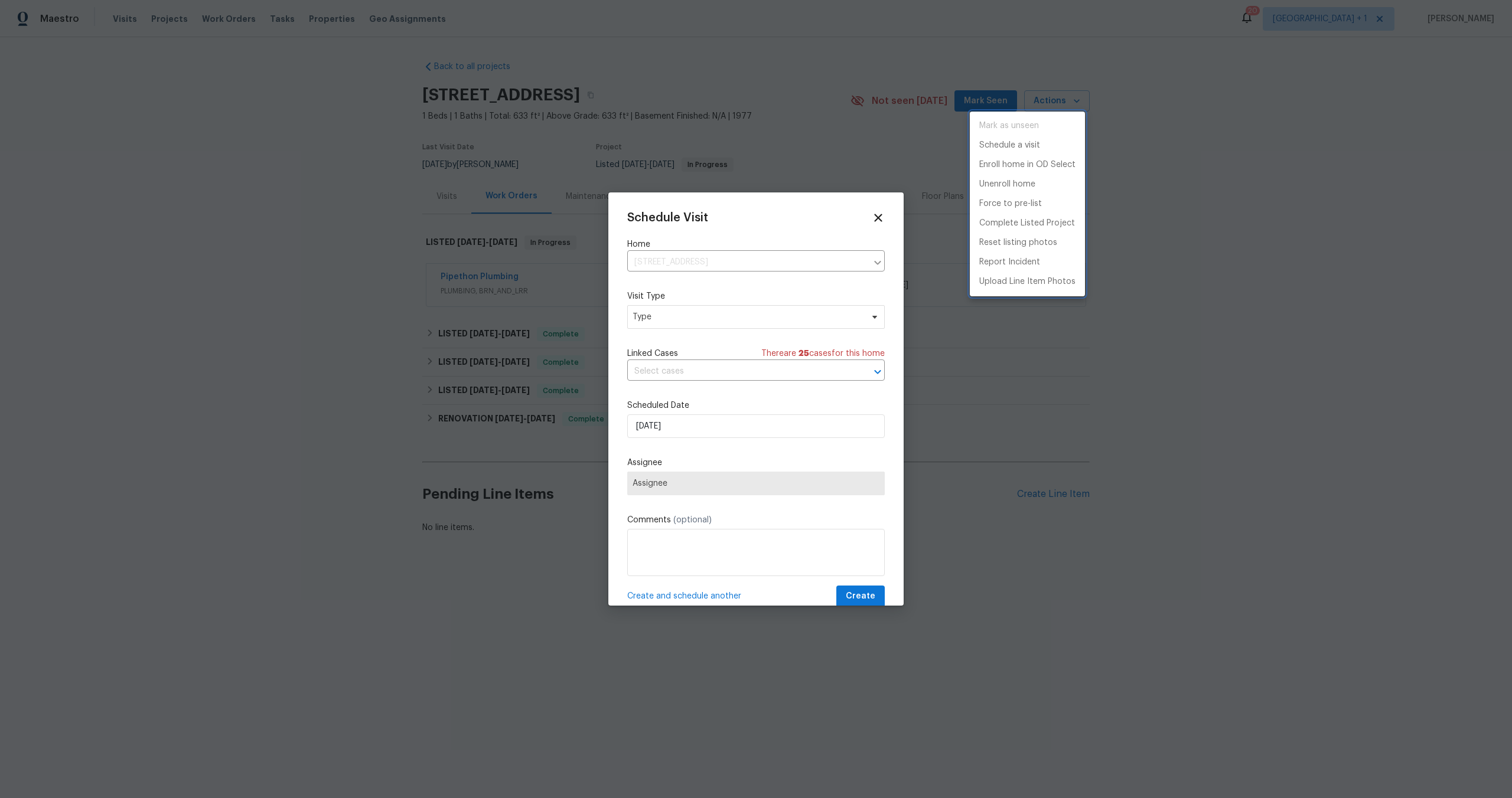
click at [724, 319] on div at bounding box center [756, 399] width 1512 height 798
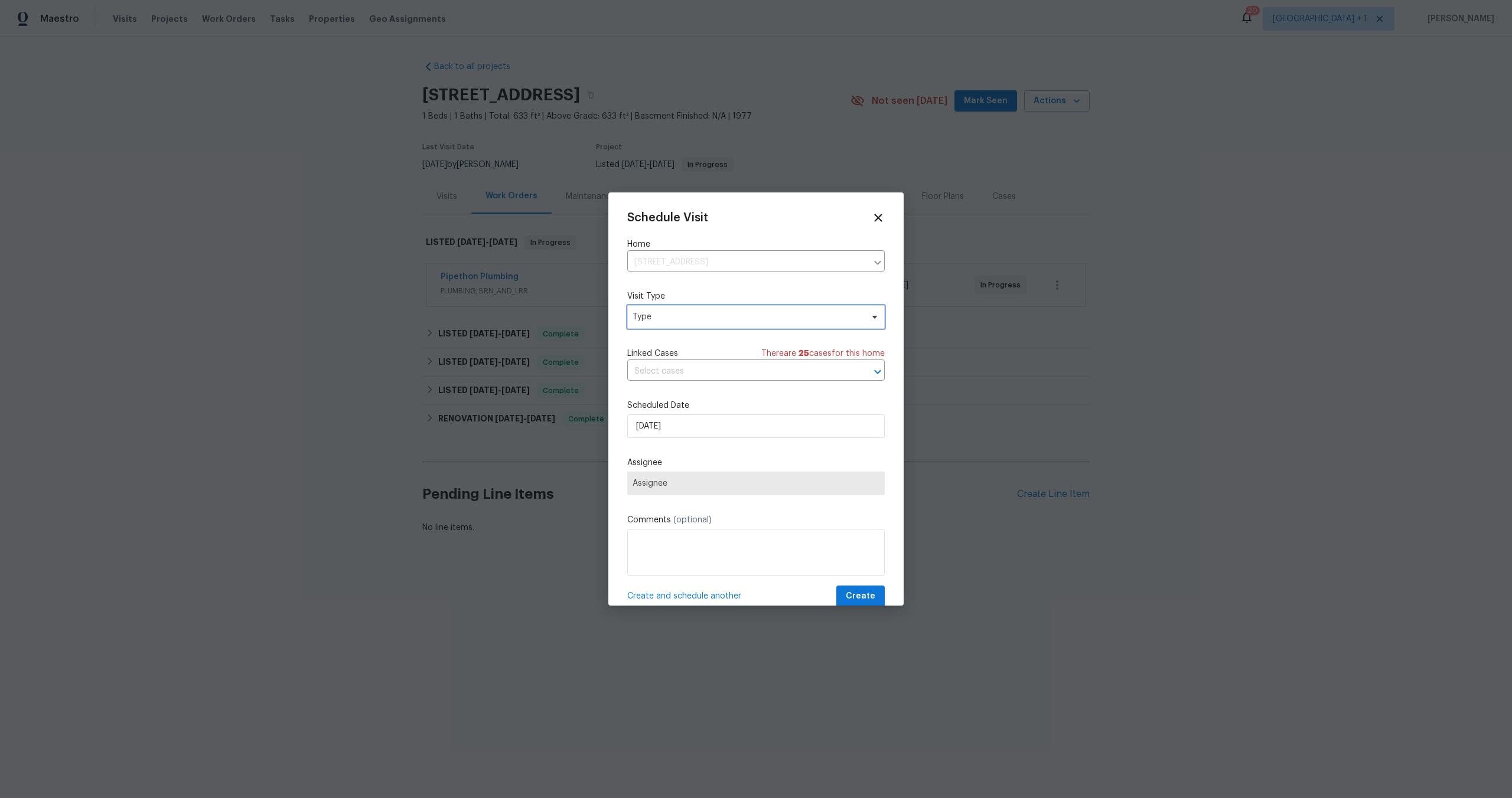
click at [717, 320] on span "Type" at bounding box center [747, 316] width 230 height 12
type input "custom"
click at [652, 368] on div "Custom" at bounding box center [650, 369] width 31 height 12
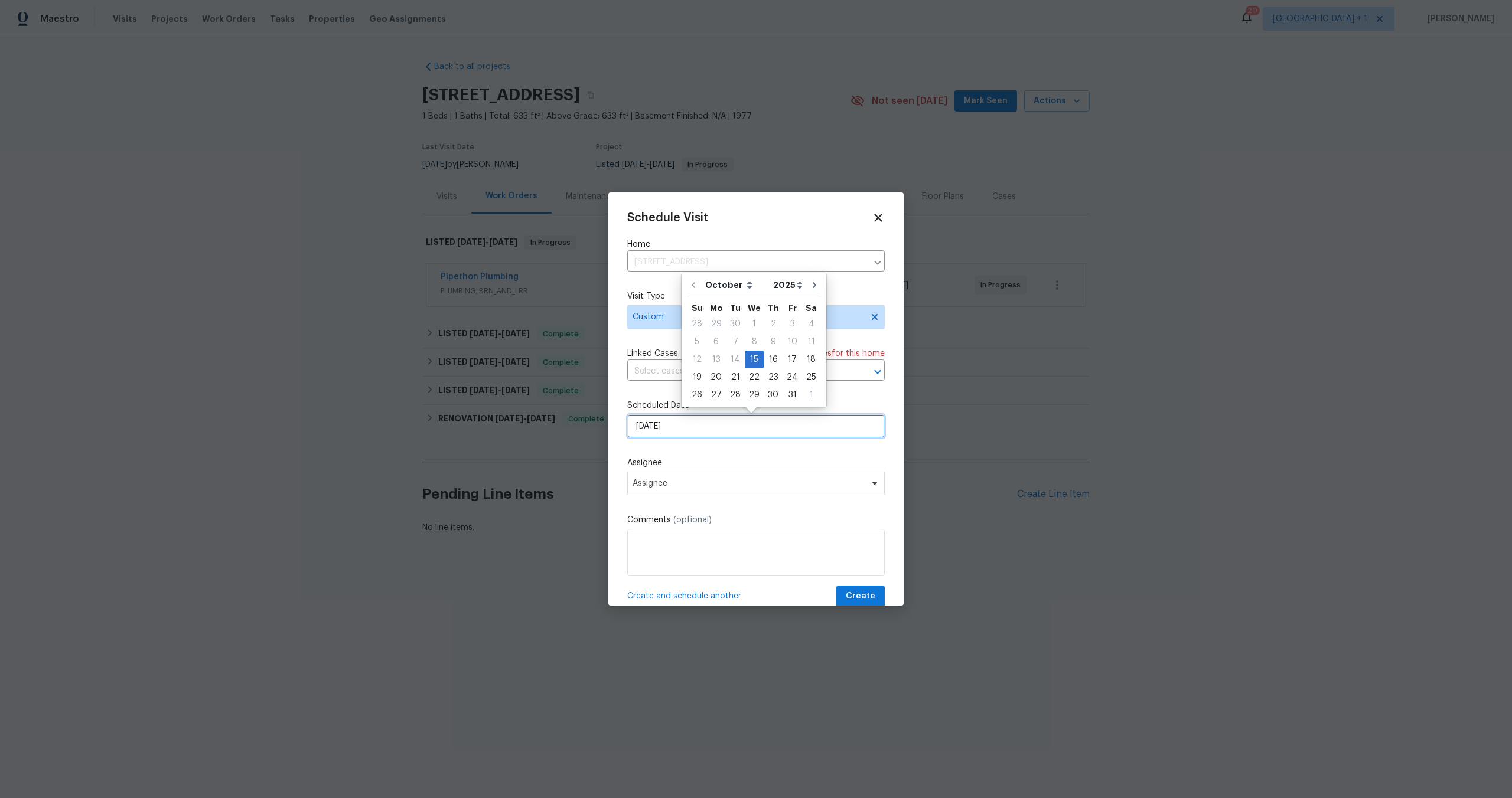
click at [729, 424] on input "10/15/2025" at bounding box center [756, 426] width 258 height 23
click at [751, 357] on div "15" at bounding box center [754, 359] width 19 height 16
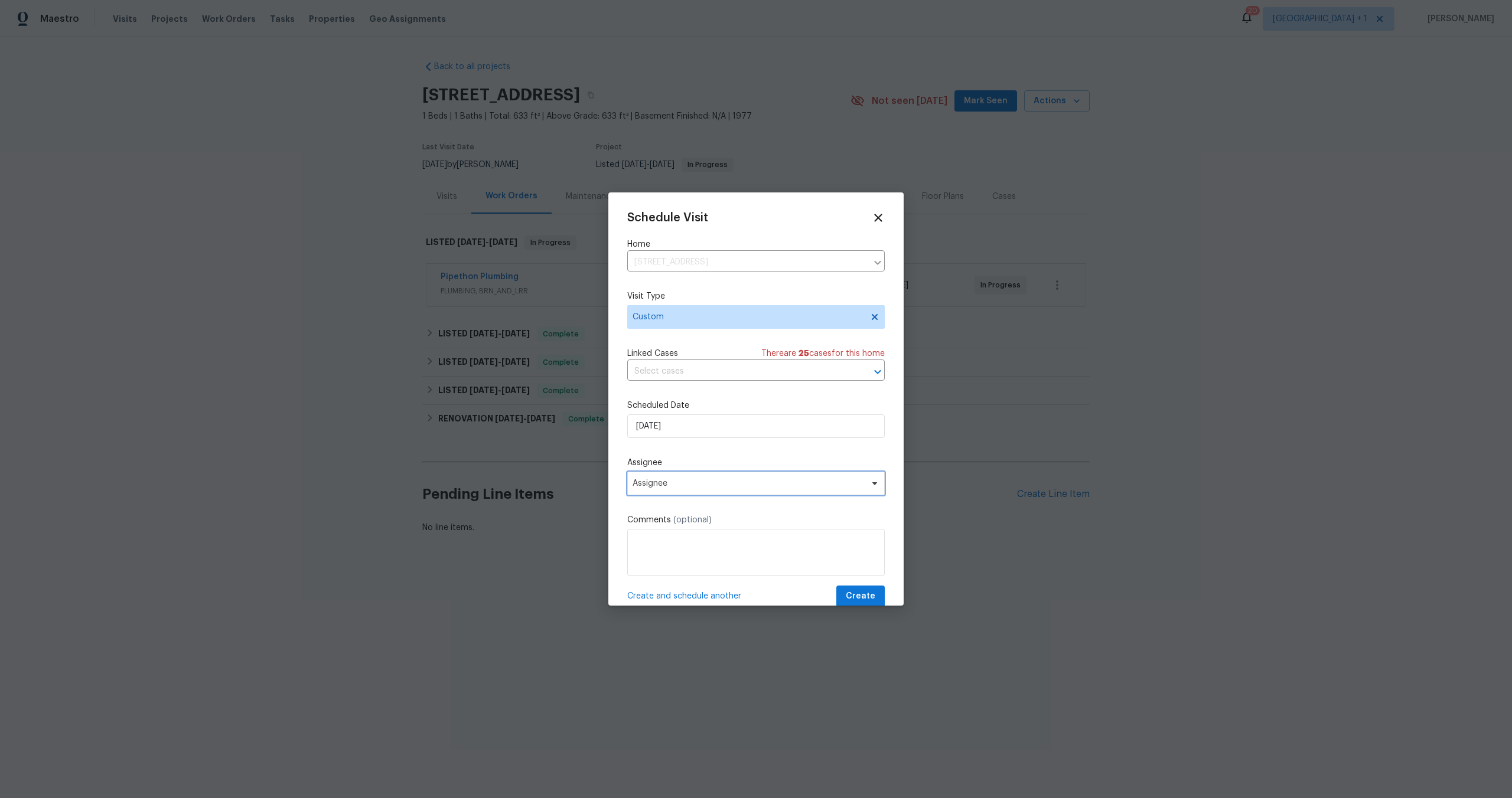
click at [683, 487] on span "Assignee" at bounding box center [749, 484] width 232 height 9
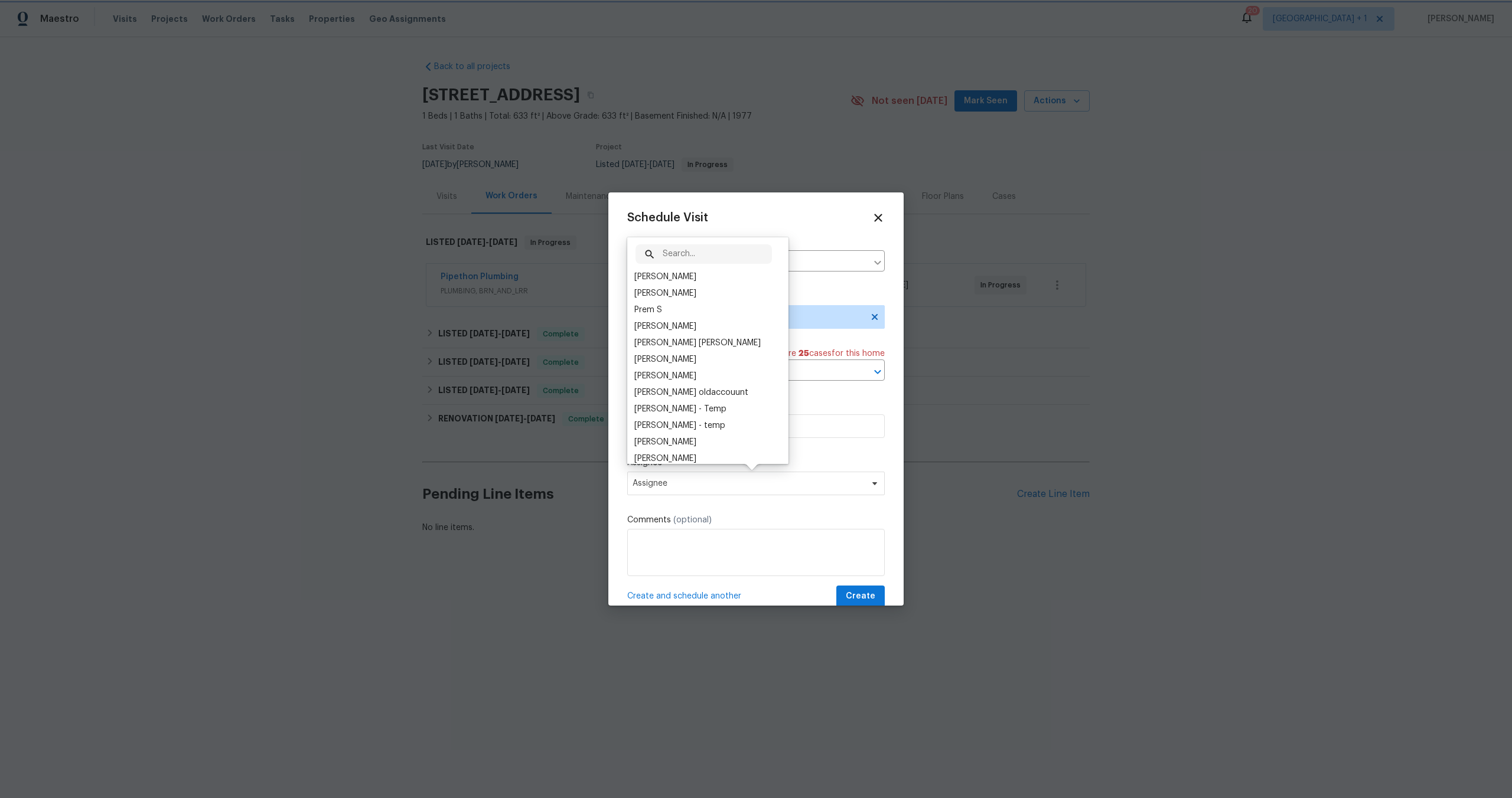
click at [794, 285] on div "Schedule Visit Home 99 Streamwood, Irvine, CA 92620 ​ Visit Type Custom Linked …" at bounding box center [756, 410] width 258 height 396
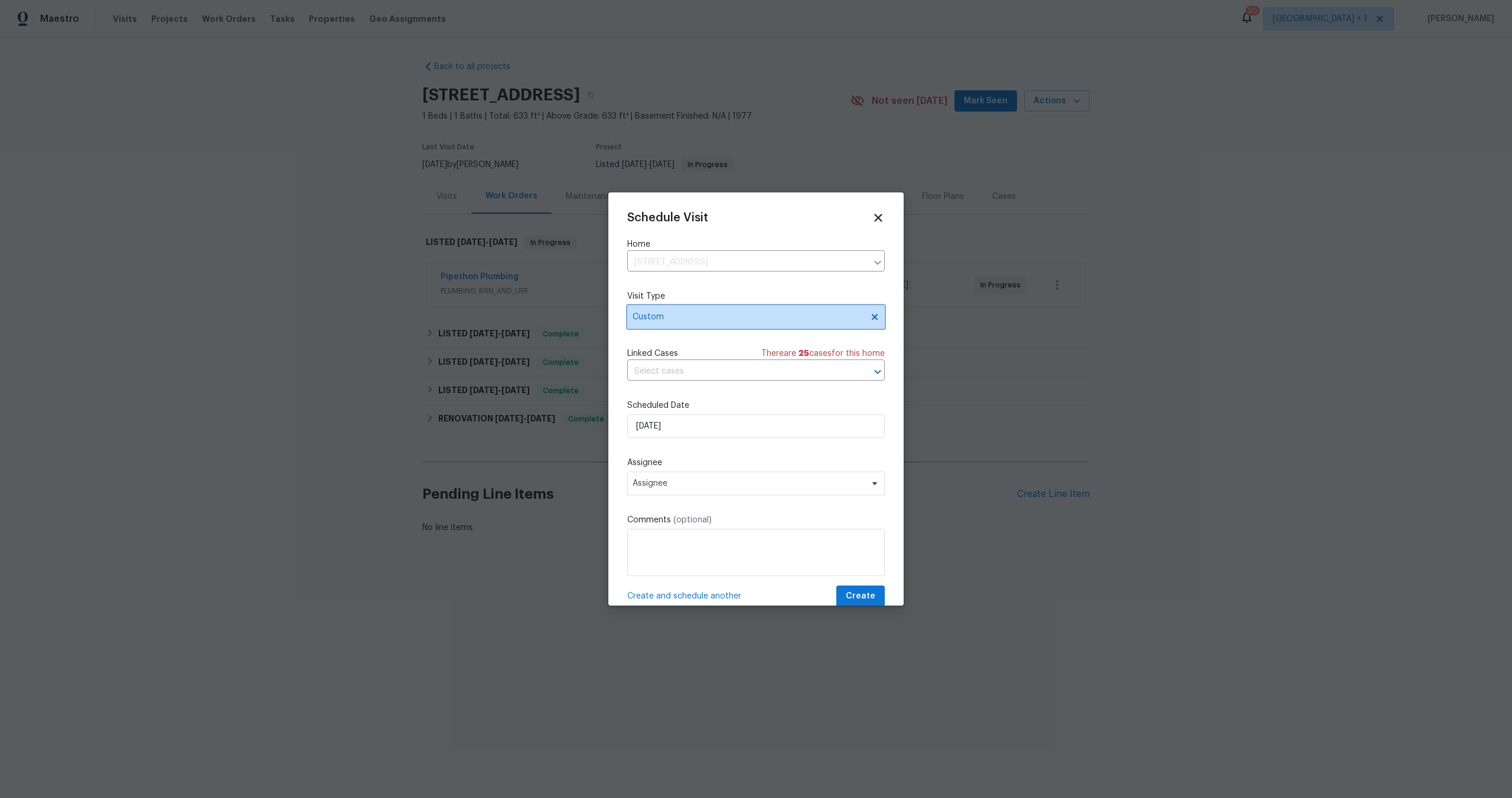
click at [810, 309] on span "Custom" at bounding box center [756, 317] width 258 height 23
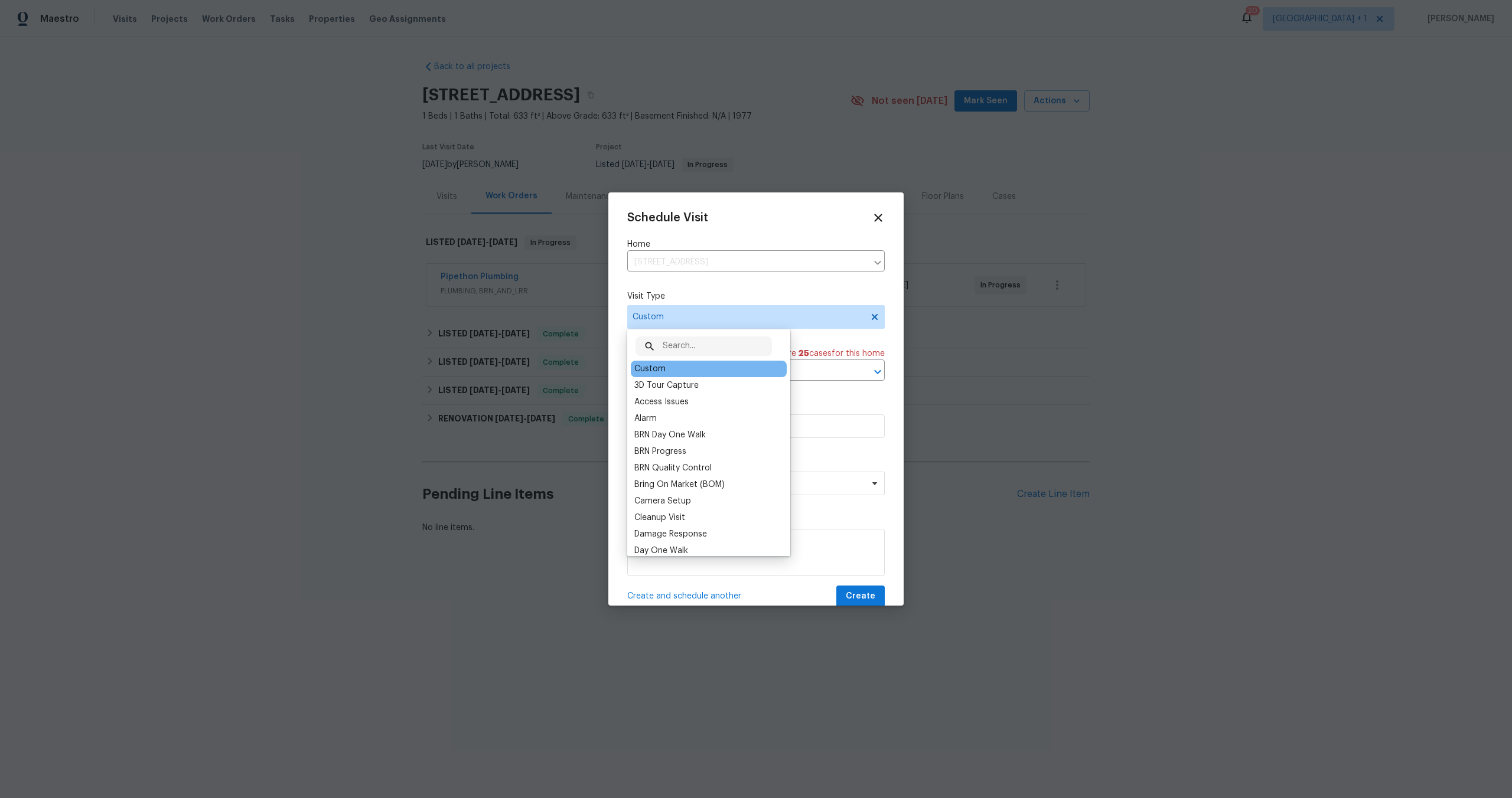
click at [707, 341] on input "text" at bounding box center [718, 346] width 110 height 20
type input "leak"
click at [644, 371] on div "Leak" at bounding box center [643, 369] width 18 height 12
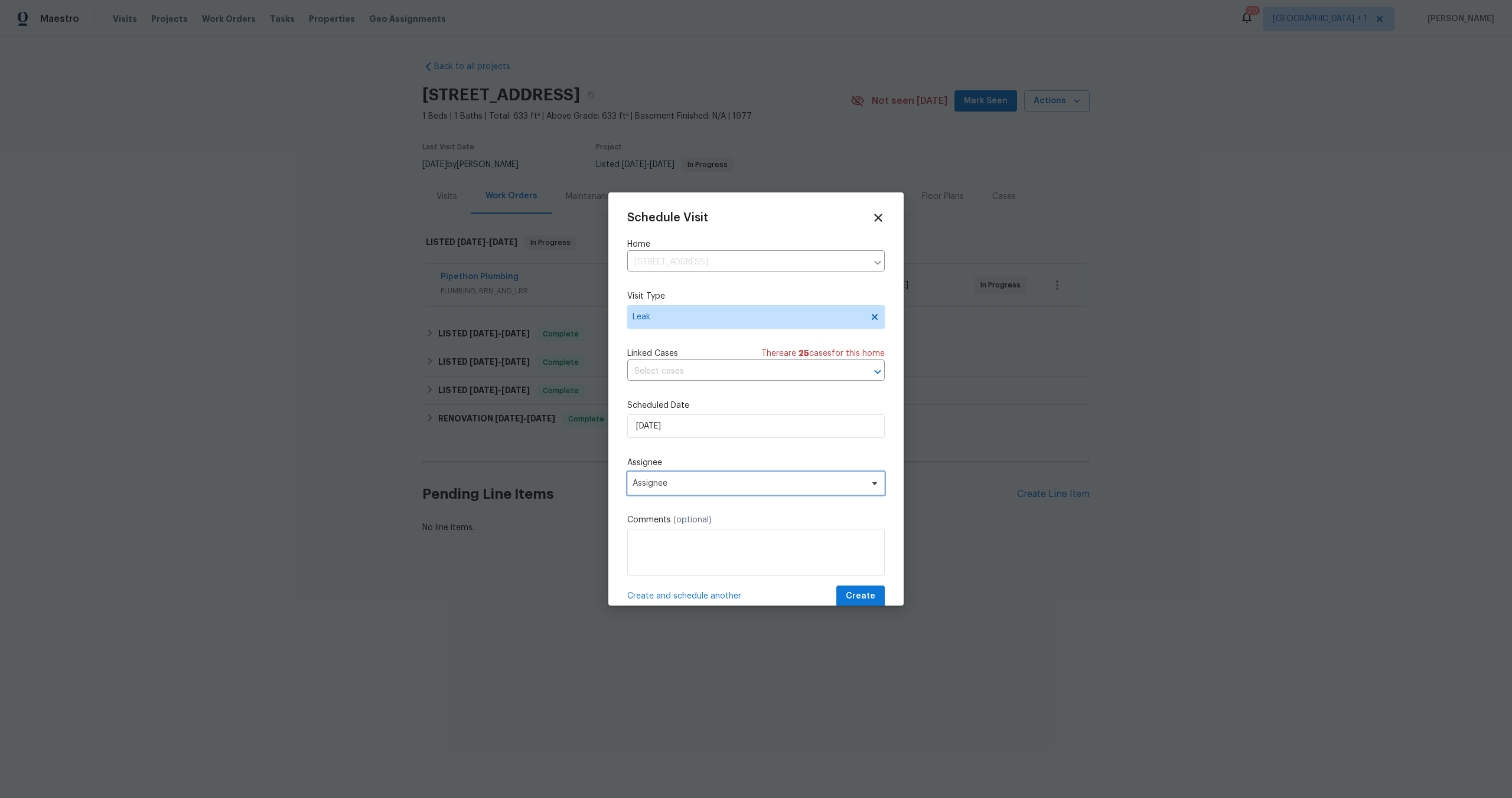
click at [703, 492] on span "Assignee" at bounding box center [756, 483] width 258 height 23
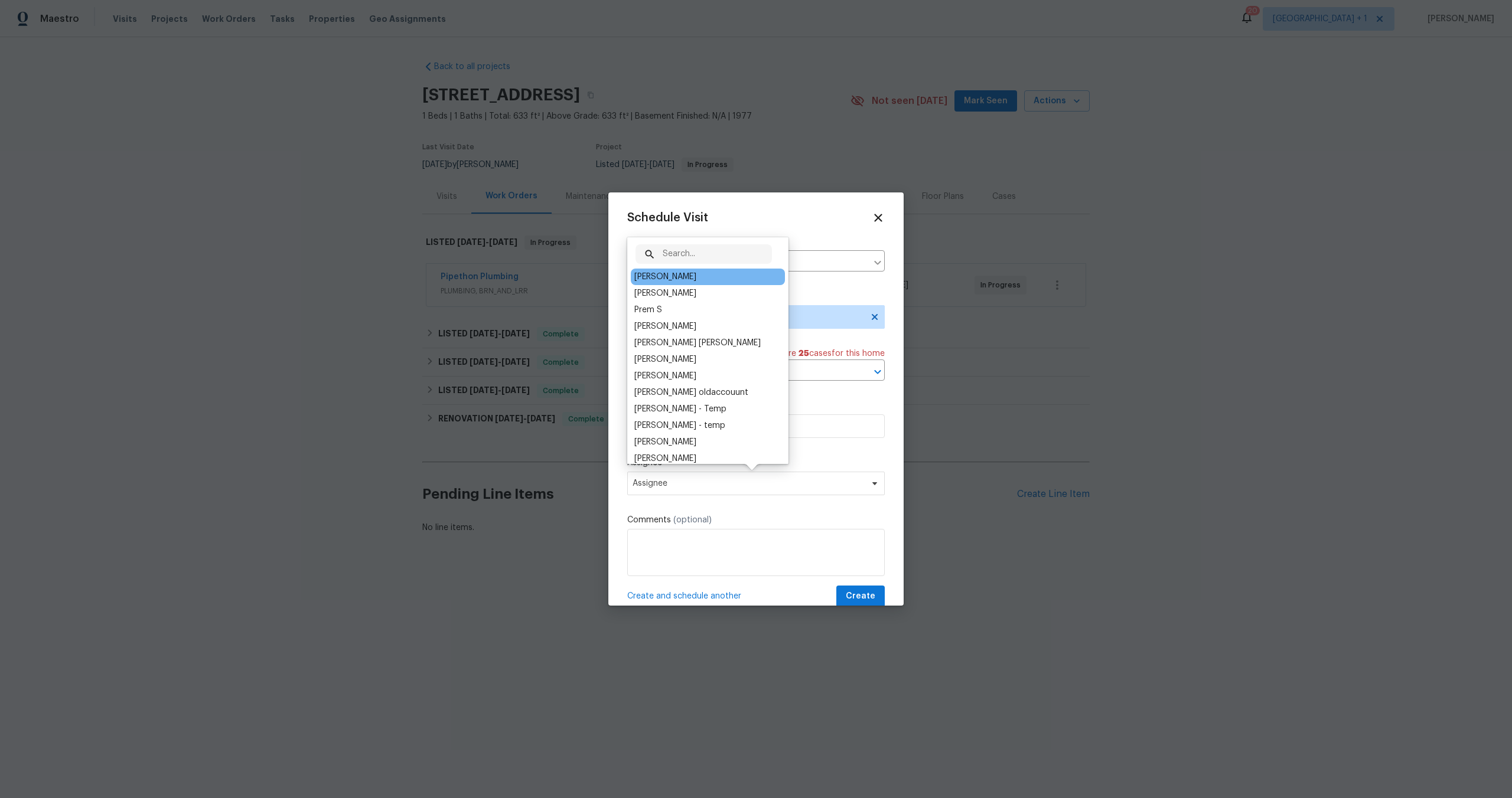
click at [700, 280] on div "[PERSON_NAME]" at bounding box center [707, 276] width 154 height 16
click at [669, 279] on div "[PERSON_NAME]" at bounding box center [665, 276] width 62 height 12
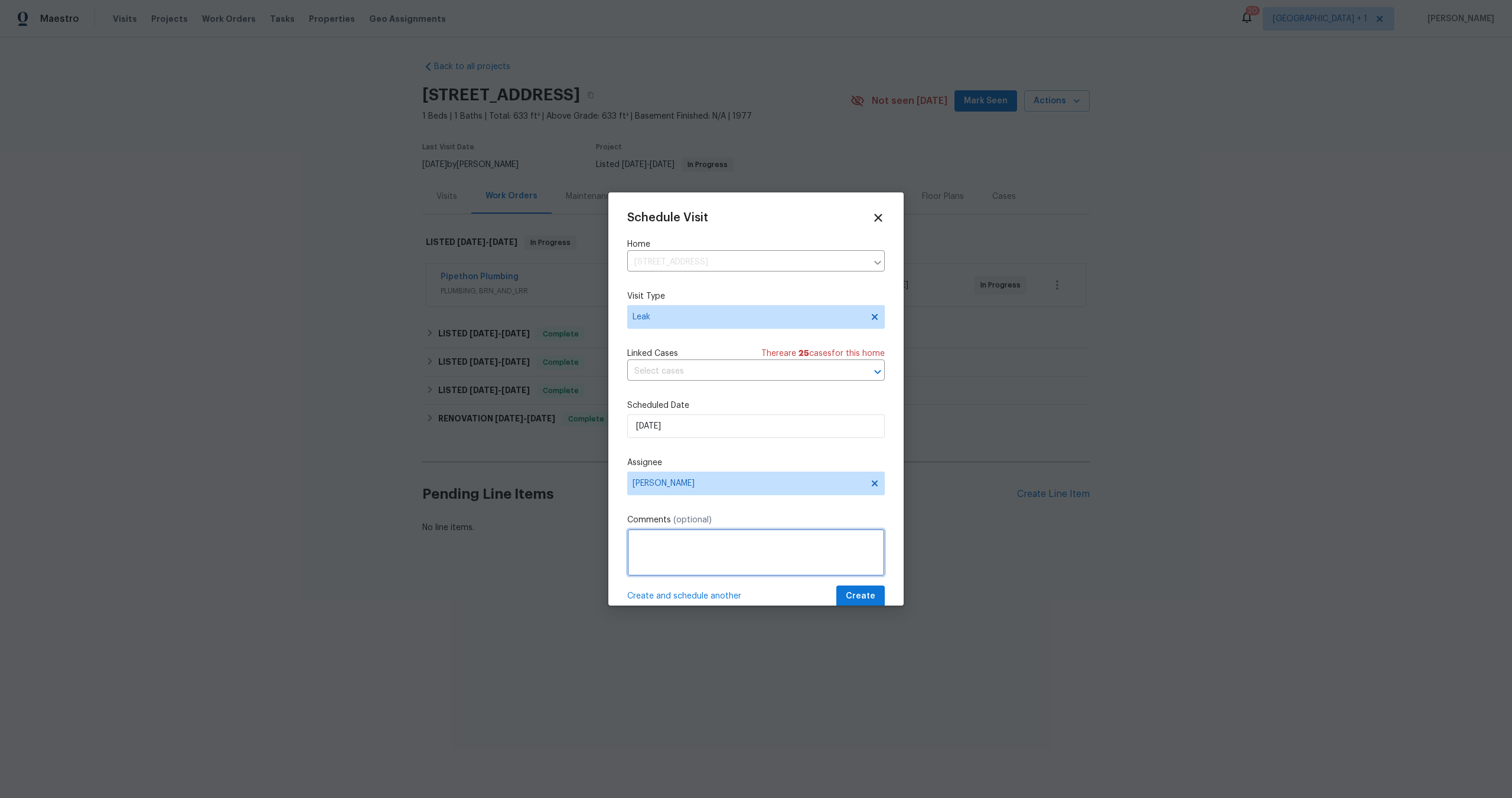
click at [657, 565] on textarea at bounding box center [756, 553] width 258 height 47
click at [748, 543] on textarea "There is a leak in the kitchen alot of drywall damage." at bounding box center [756, 553] width 258 height 47
type textarea "There is a leak in the kitchen a lot of drywall damage."
click at [848, 597] on span "Create" at bounding box center [861, 597] width 30 height 15
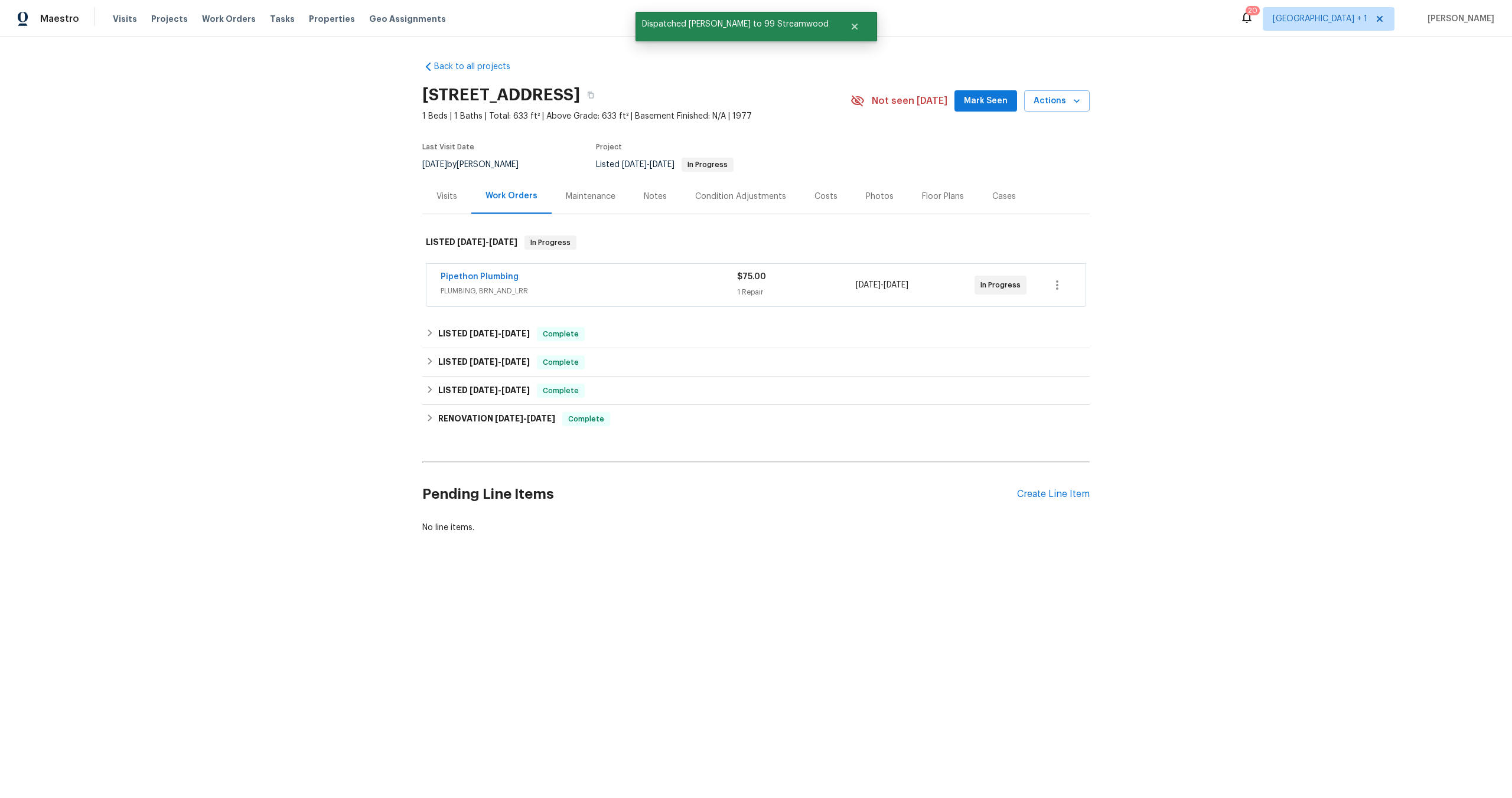
click at [823, 114] on span "1 Beds | 1 Baths | Total: 633 ft² | Above Grade: 633 ft² | Basement Finished: N…" at bounding box center [636, 116] width 429 height 12
click at [291, 179] on div "Back to all projects 99 Streamwood, Irvine, CA 92620 1 Beds | 1 Baths | Total: …" at bounding box center [756, 326] width 1512 height 577
click at [1161, 213] on div "Back to all projects 99 Streamwood, Irvine, CA 92620 1 Beds | 1 Baths | Total: …" at bounding box center [756, 326] width 1512 height 577
click at [232, 240] on div "Back to all projects 99 Streamwood, Irvine, CA 92620 1 Beds | 1 Baths | Total: …" at bounding box center [756, 326] width 1512 height 577
click at [1185, 338] on div "Back to all projects 99 Streamwood, Irvine, CA 92620 1 Beds | 1 Baths | Total: …" at bounding box center [756, 326] width 1512 height 577
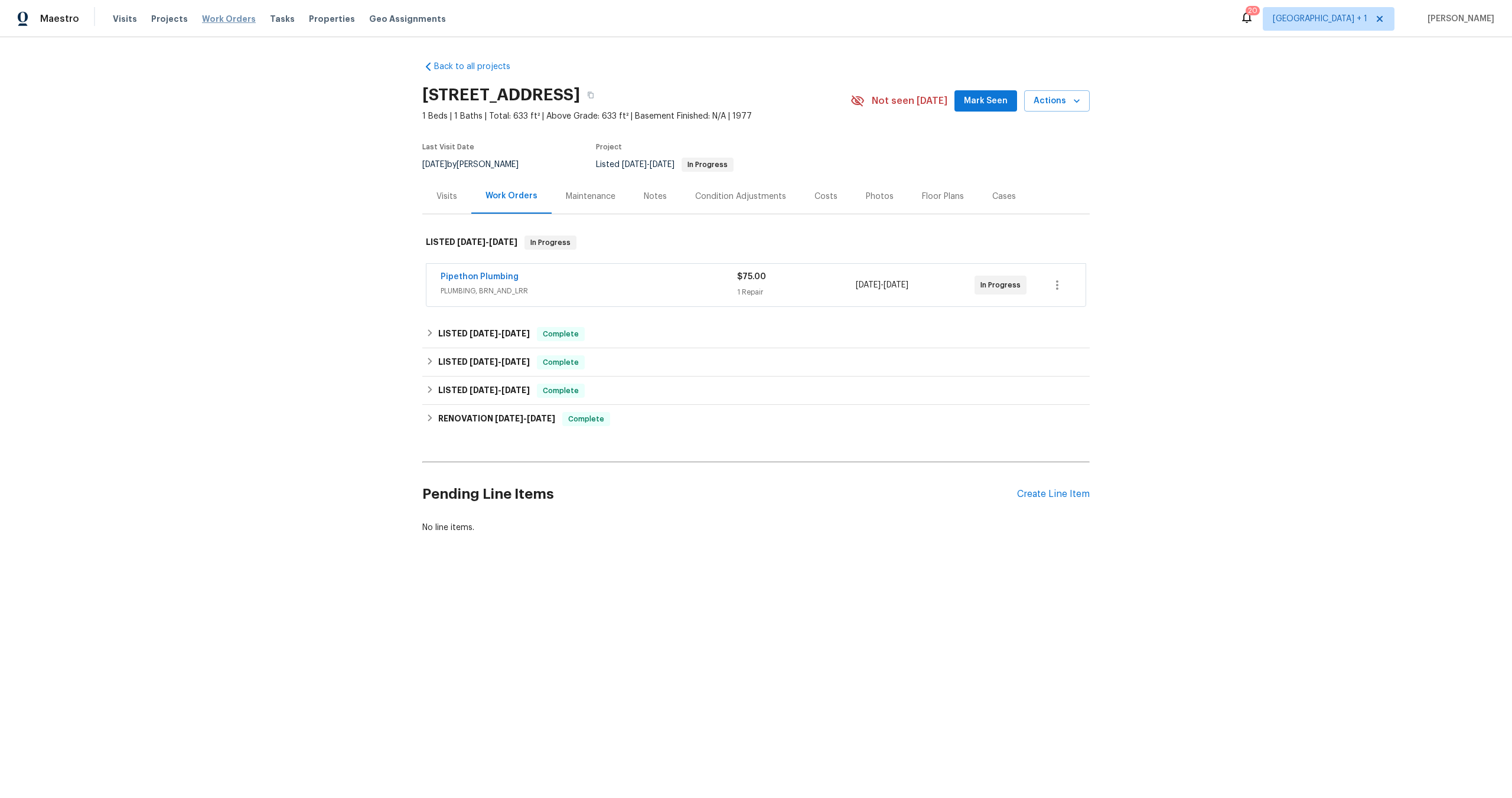
click at [222, 19] on span "Work Orders" at bounding box center [229, 19] width 54 height 12
click at [602, 95] on button "button" at bounding box center [590, 95] width 21 height 21
click at [806, 81] on div "99 Streamwood, Irvine, CA 92620" at bounding box center [636, 95] width 429 height 31
click at [922, 193] on div "Floor Plans" at bounding box center [943, 197] width 42 height 12
